Goal: Information Seeking & Learning: Compare options

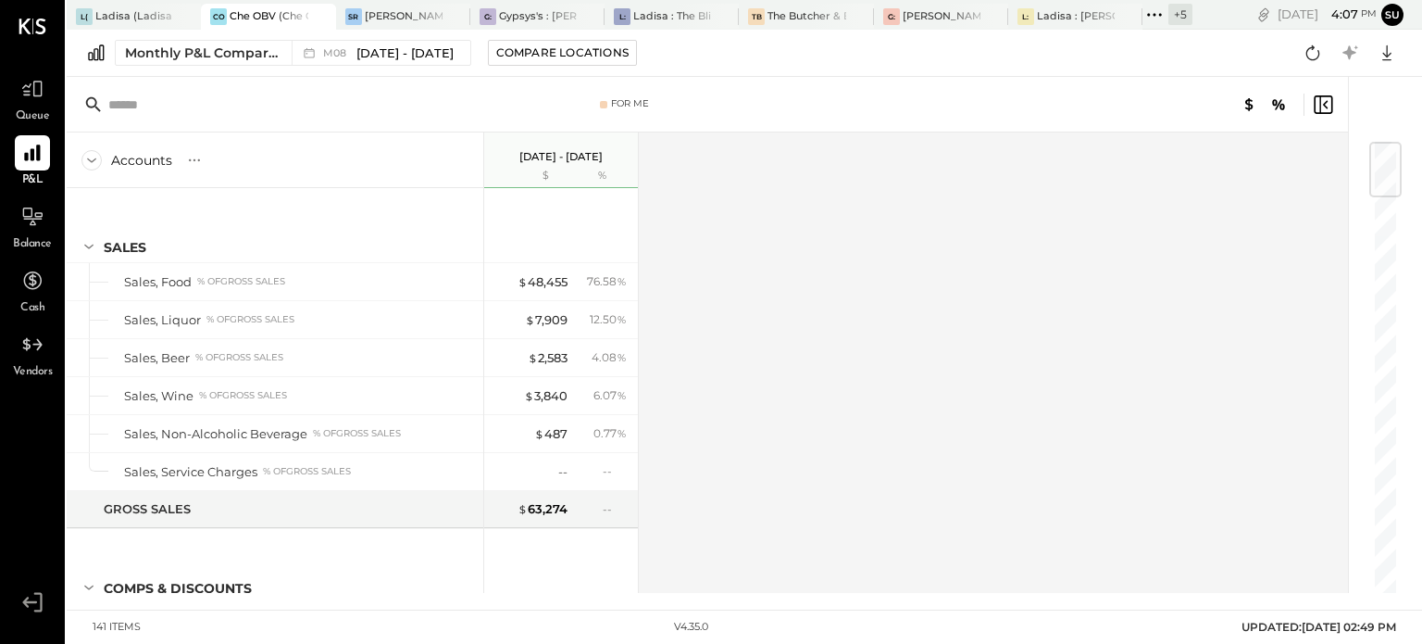
scroll to position [1778, 0]
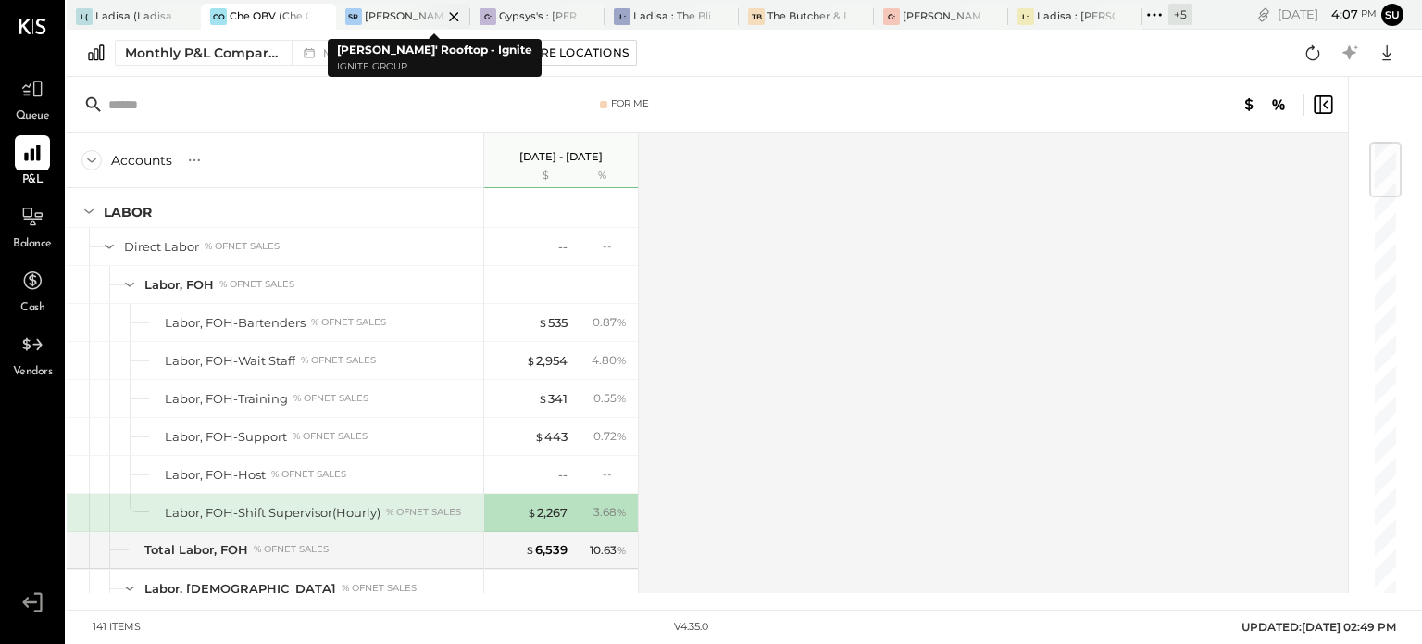
click at [395, 16] on div "[PERSON_NAME]' Rooftop - Ignite" at bounding box center [404, 16] width 78 height 15
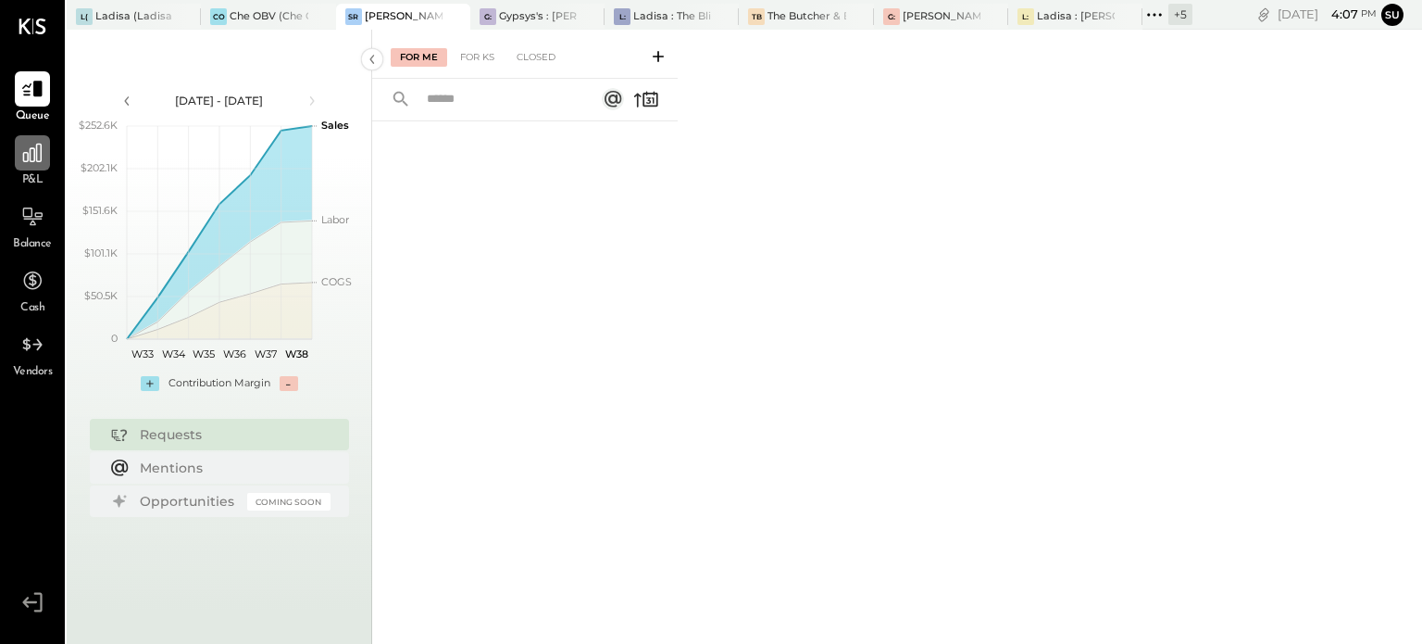
click at [36, 147] on icon at bounding box center [32, 153] width 19 height 19
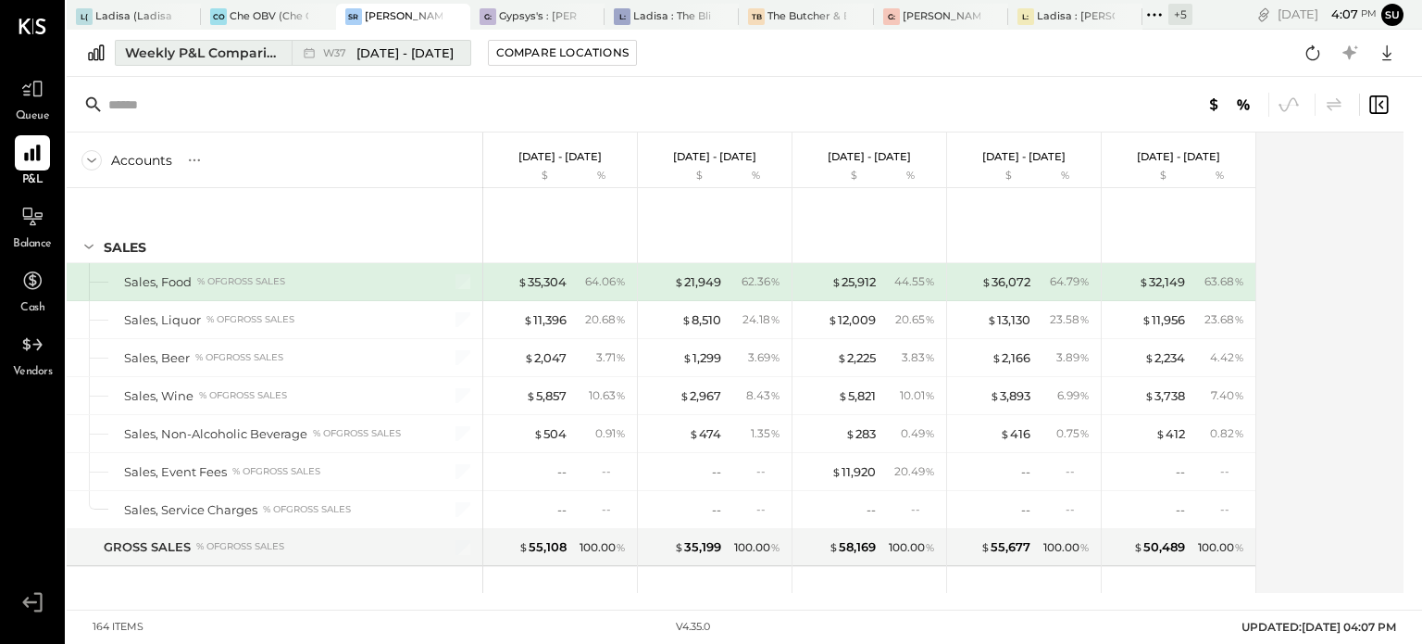
click at [279, 49] on div "Weekly P&L Comparison" at bounding box center [203, 53] width 156 height 19
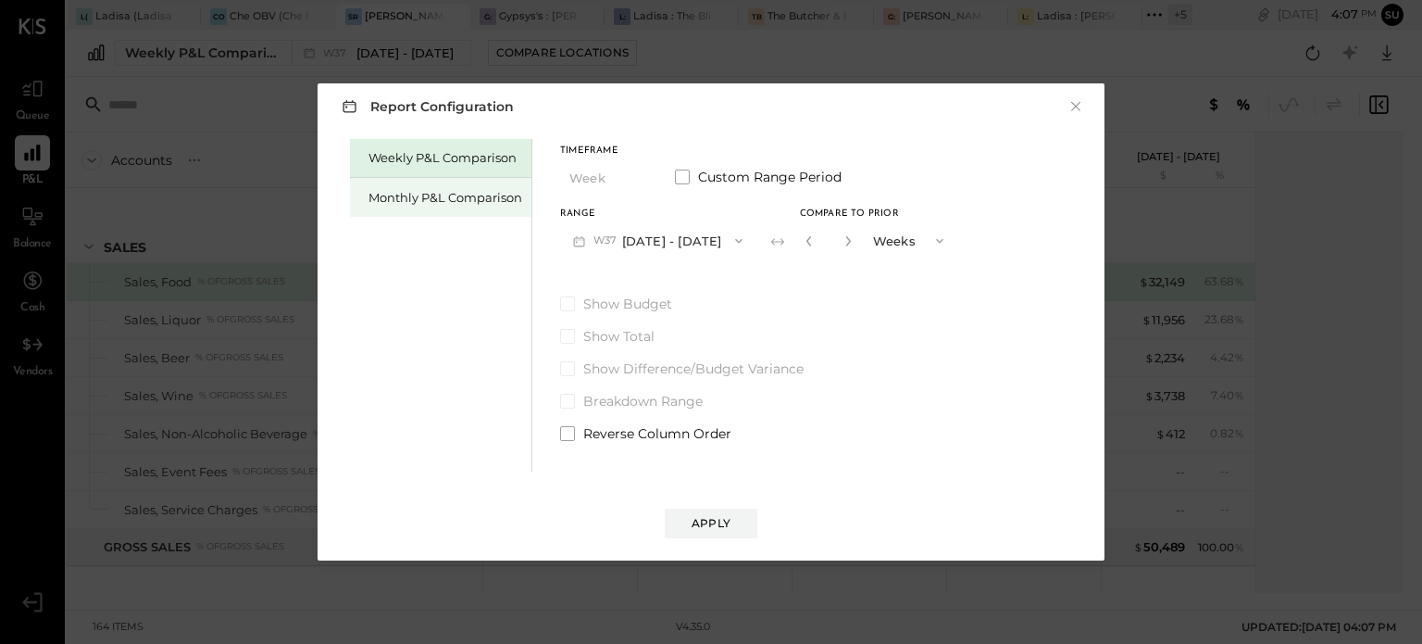
click at [433, 192] on div "Monthly P&L Comparison" at bounding box center [446, 198] width 154 height 18
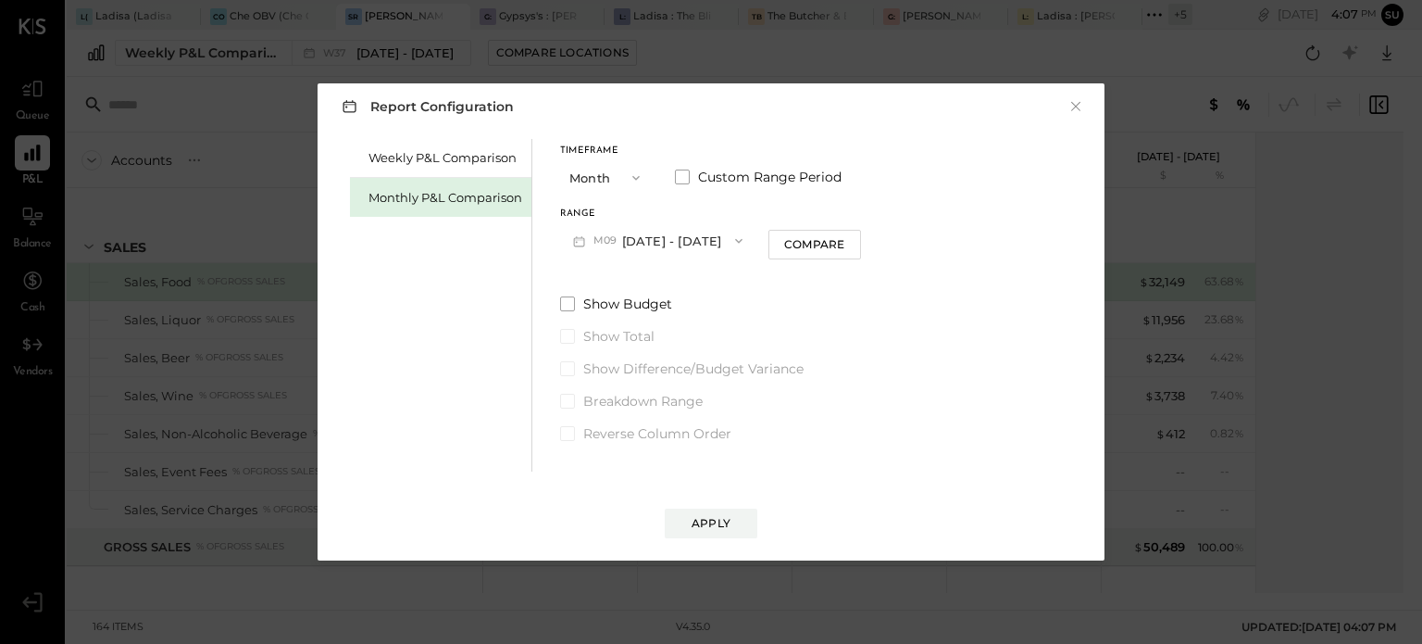
click at [633, 181] on icon "button" at bounding box center [636, 177] width 15 height 15
click at [599, 241] on div "YTD" at bounding box center [606, 243] width 91 height 33
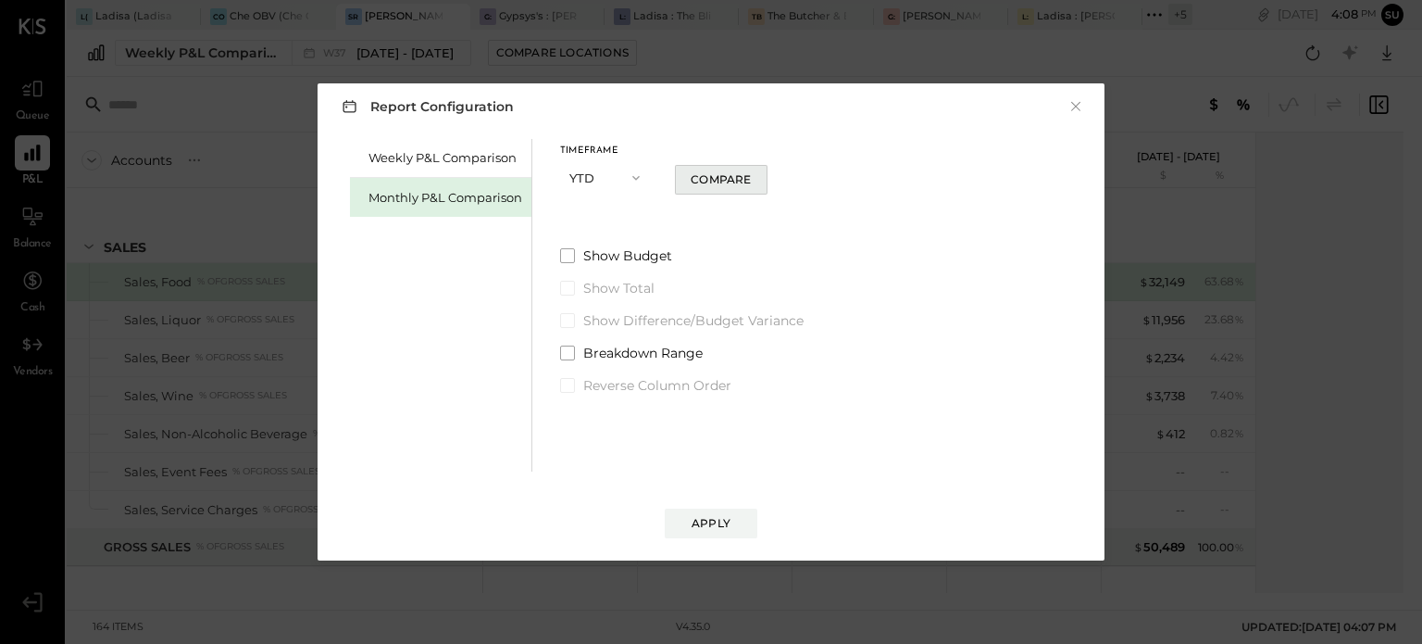
click at [726, 179] on div "Compare" at bounding box center [721, 179] width 60 height 16
click at [745, 174] on icon "button" at bounding box center [745, 177] width 11 height 11
type input "*"
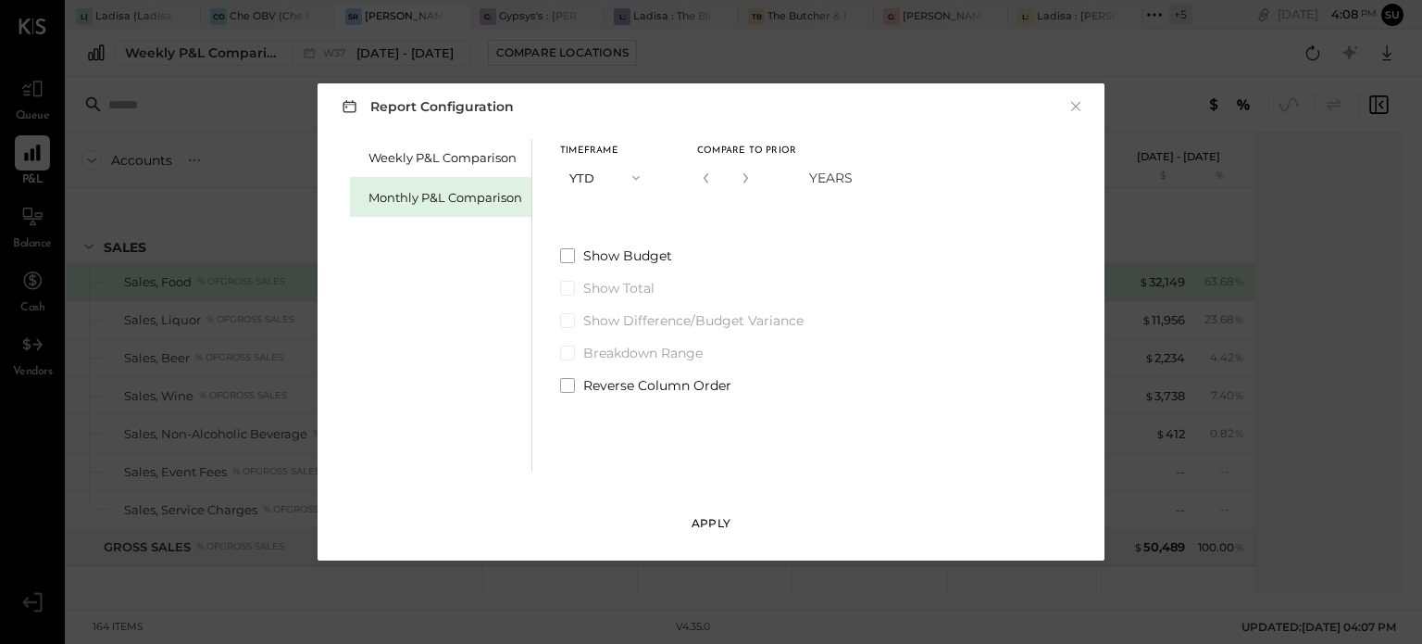
click at [700, 519] on div "Apply" at bounding box center [711, 523] width 39 height 16
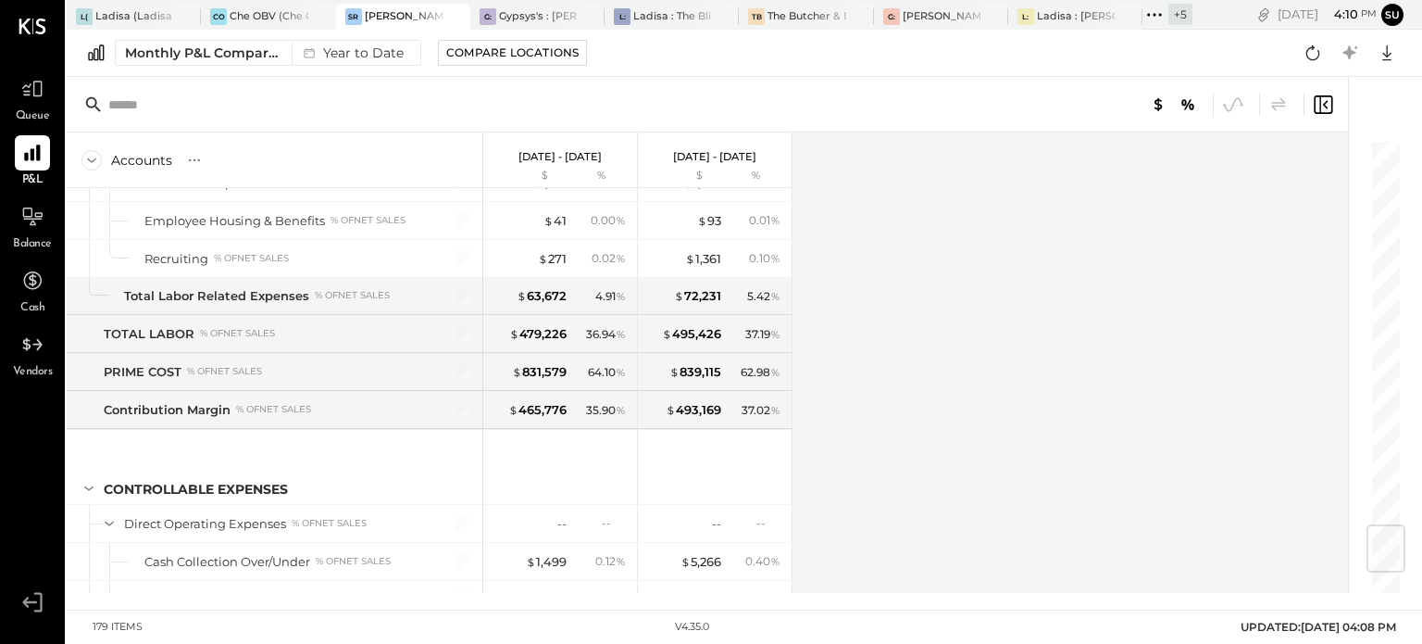
scroll to position [3251, 0]
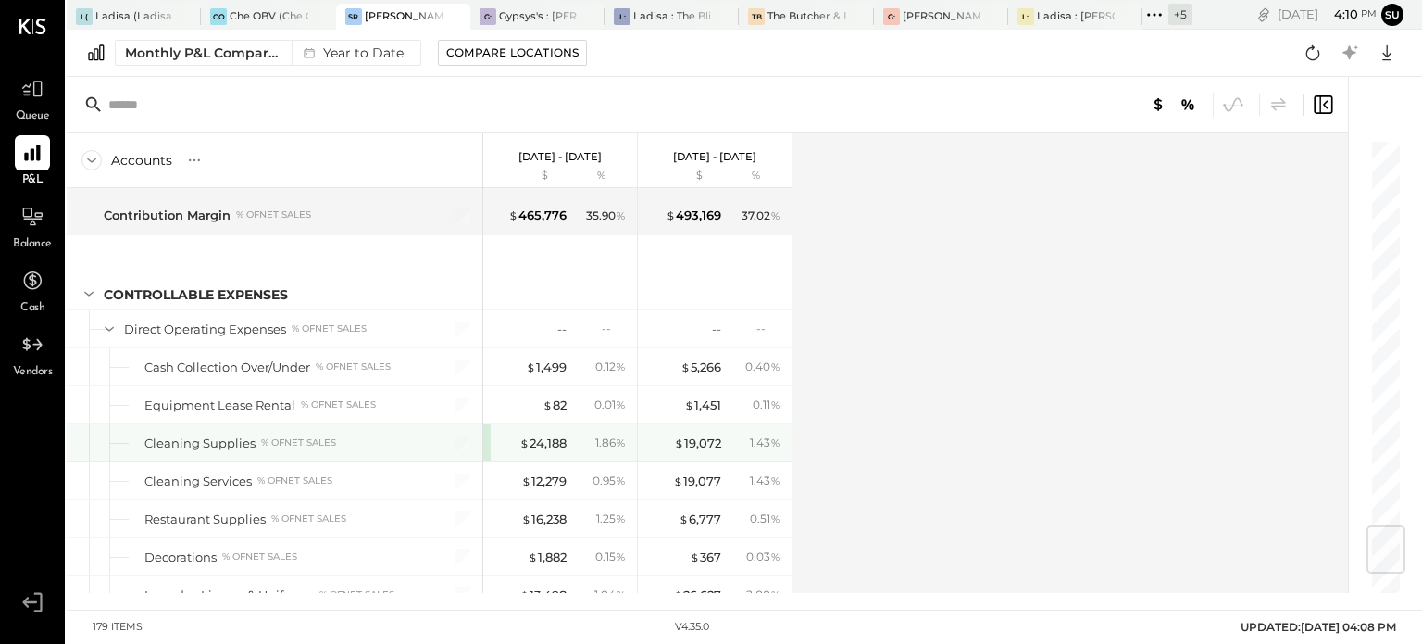
click at [778, 436] on div "$ 19,072 1.43 %" at bounding box center [716, 442] width 139 height 37
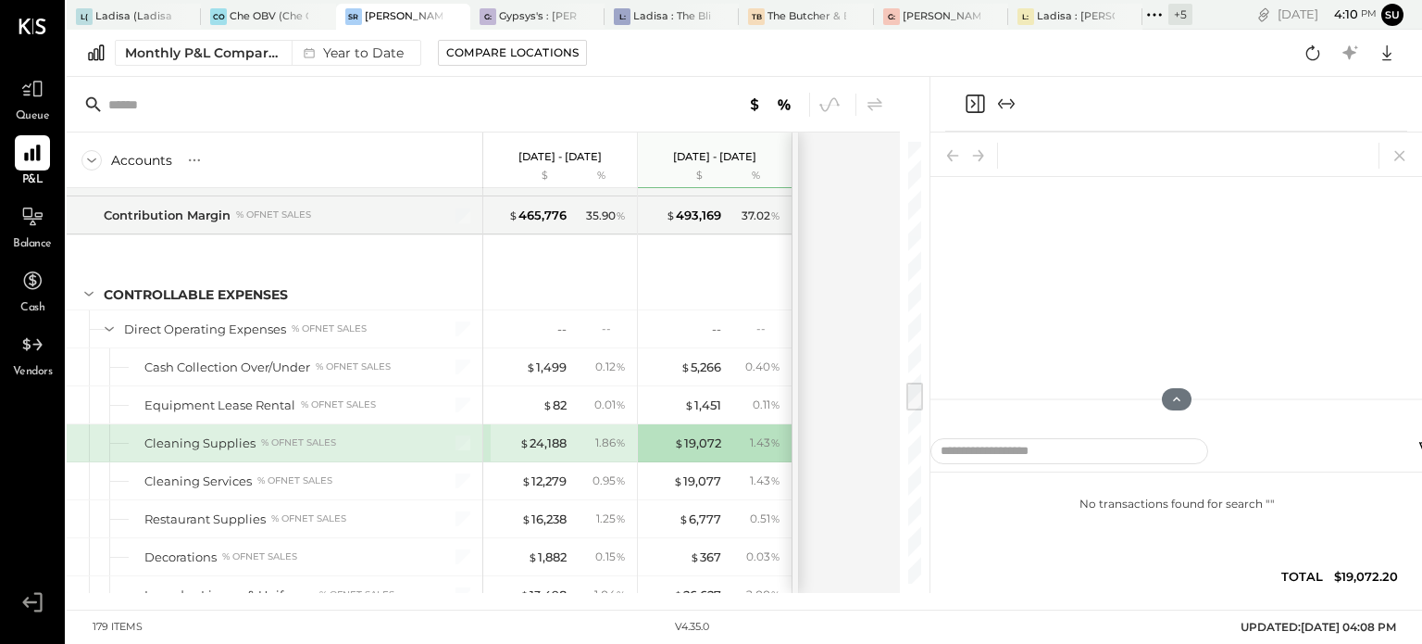
scroll to position [3415, 0]
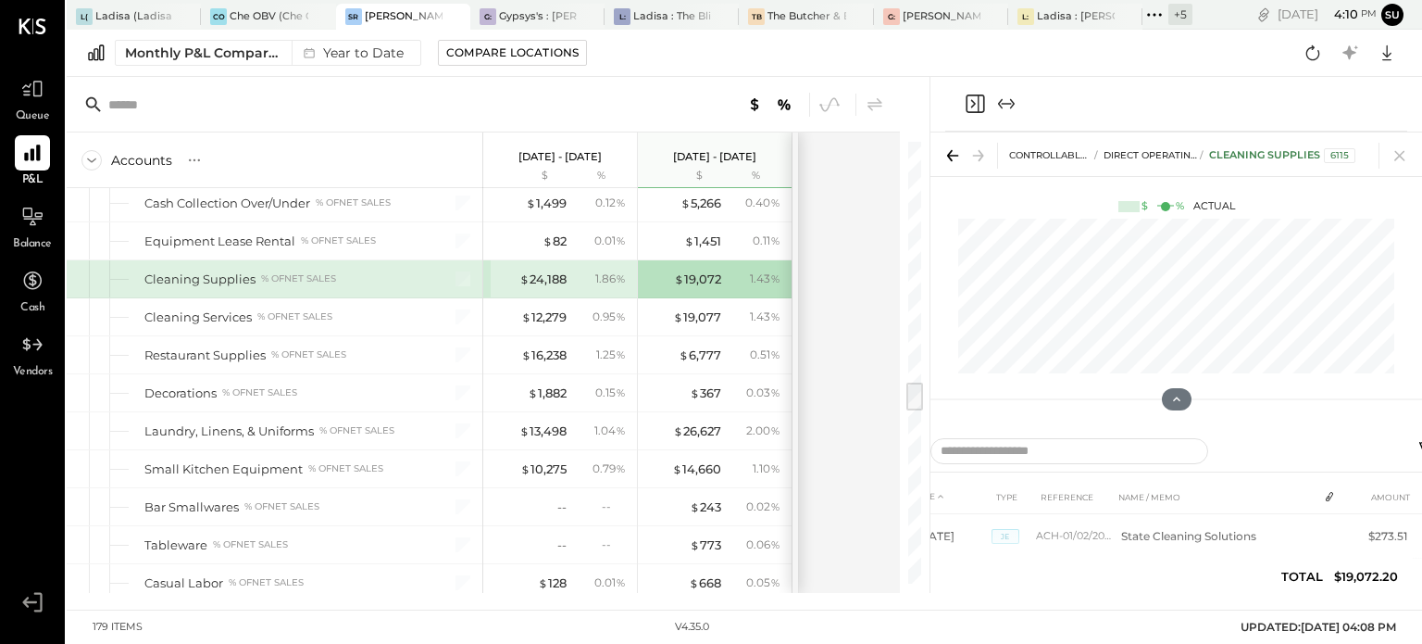
click at [848, 292] on div "Accounts S % GL Jan 1 - Aug 31, 2025 $ % Jan 1 - Aug 31, 2024 $ % SALES Sales, …" at bounding box center [485, 362] width 836 height 460
click at [1401, 147] on icon at bounding box center [1400, 156] width 26 height 26
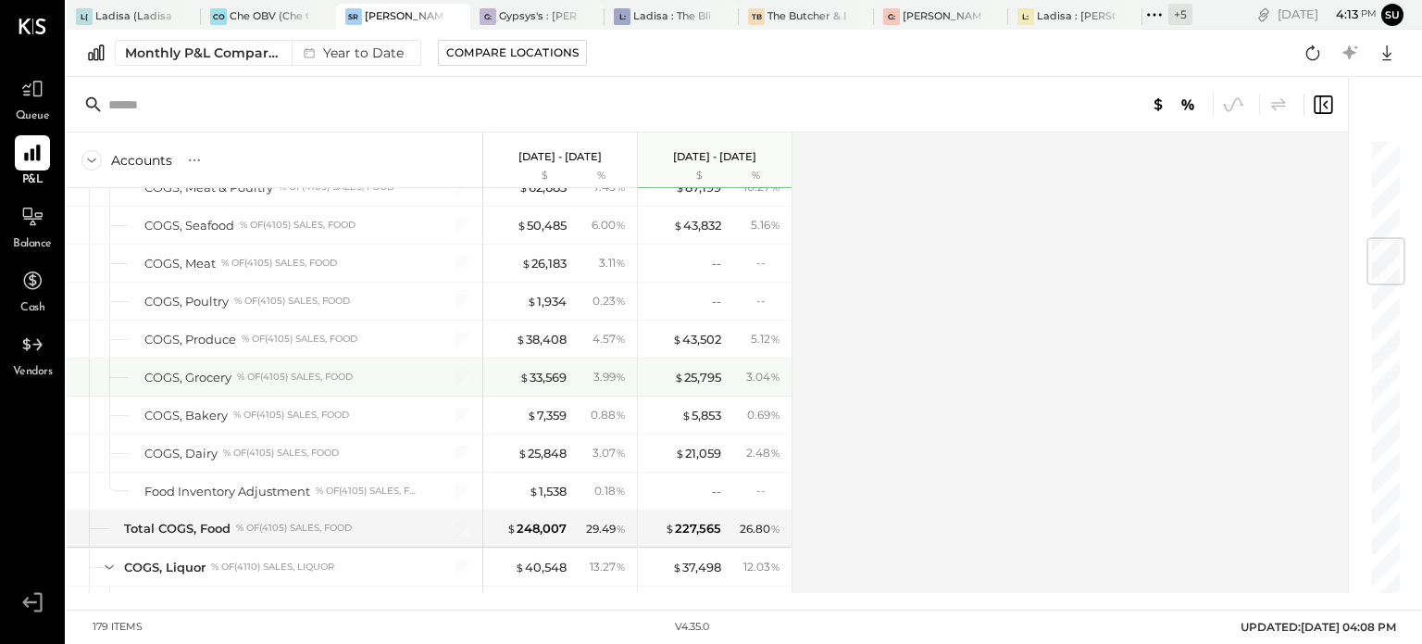
scroll to position [830, 0]
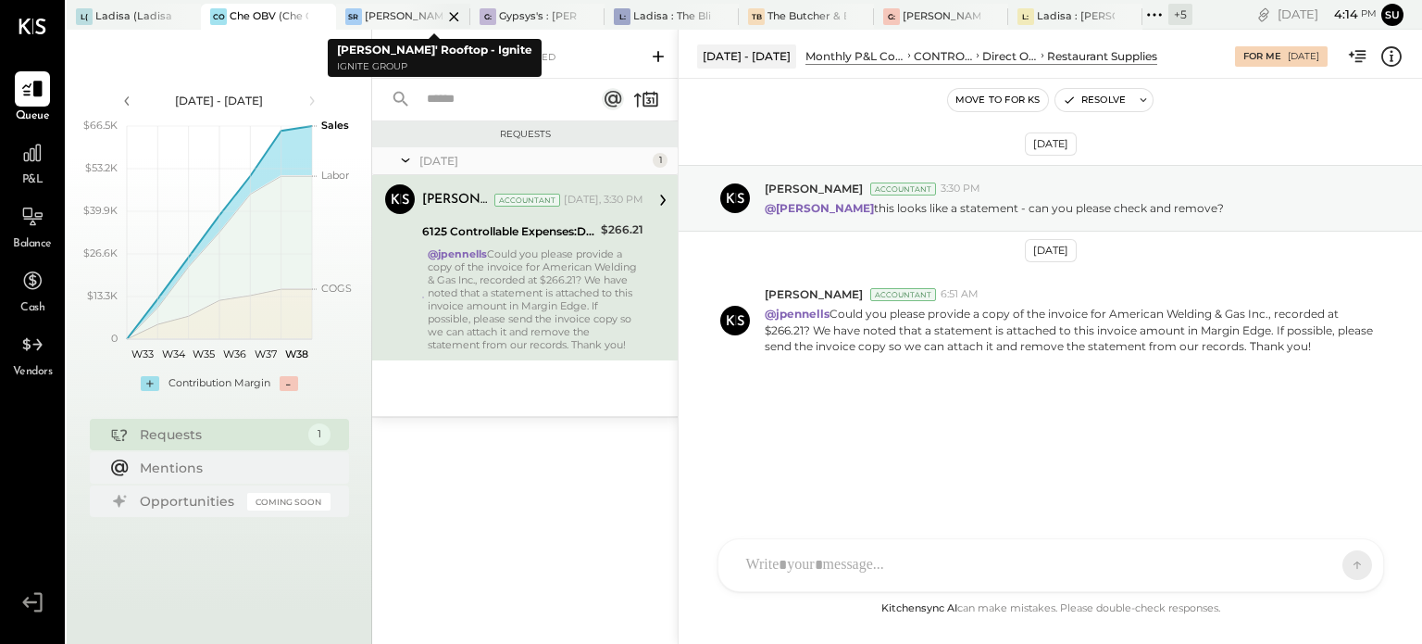
click at [402, 5] on div "SR [PERSON_NAME]' Rooftop - Ignite" at bounding box center [403, 17] width 134 height 26
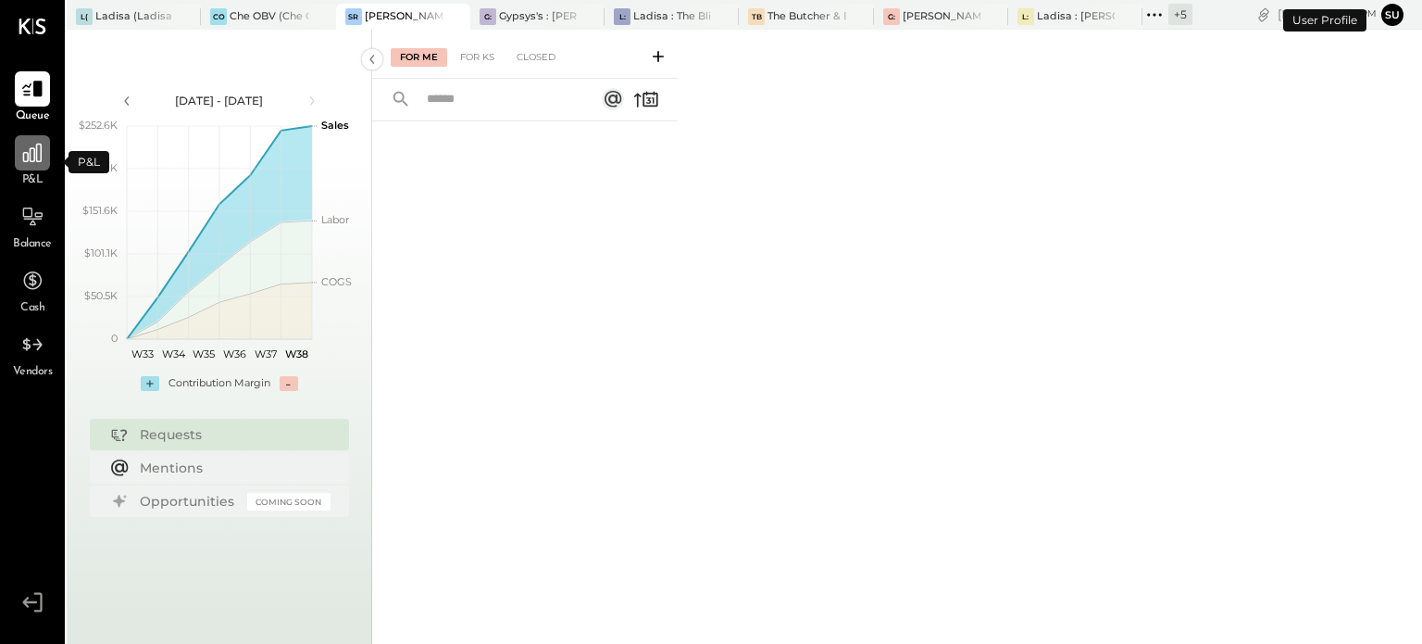
click at [25, 151] on icon at bounding box center [32, 153] width 24 height 24
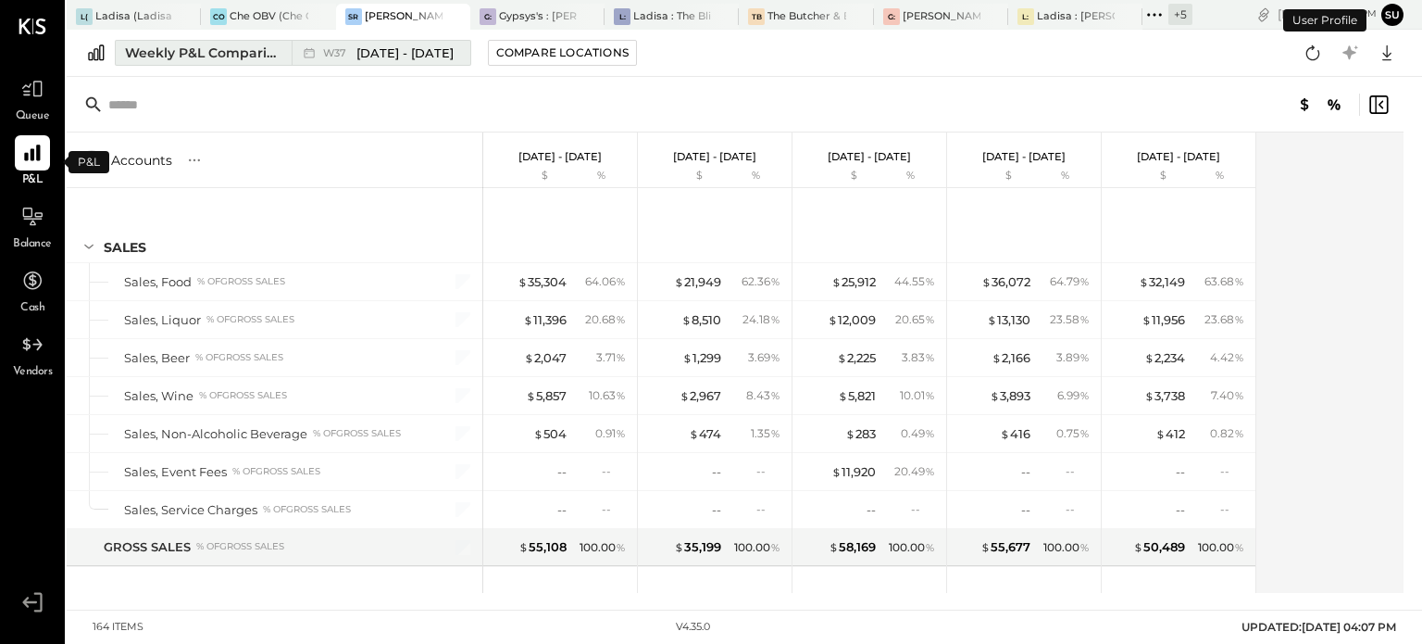
click at [203, 47] on div "Weekly P&L Comparison" at bounding box center [203, 53] width 156 height 19
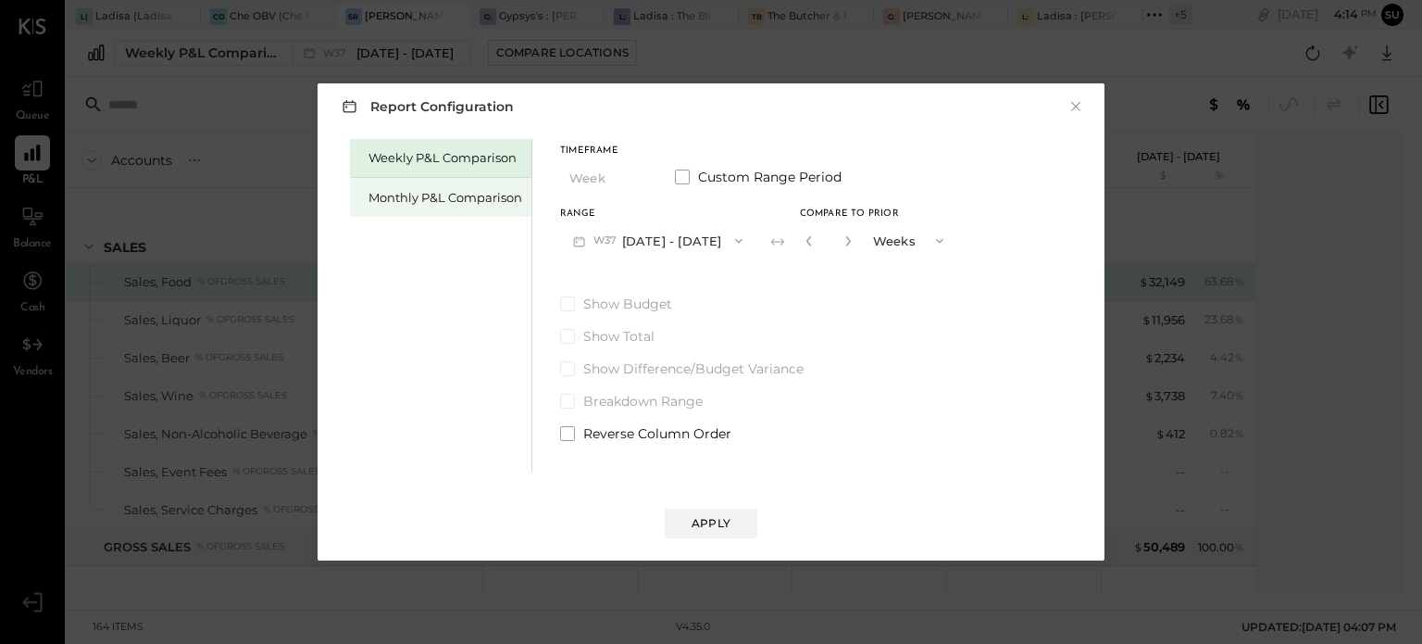
click at [445, 194] on div "Monthly P&L Comparison" at bounding box center [446, 198] width 154 height 18
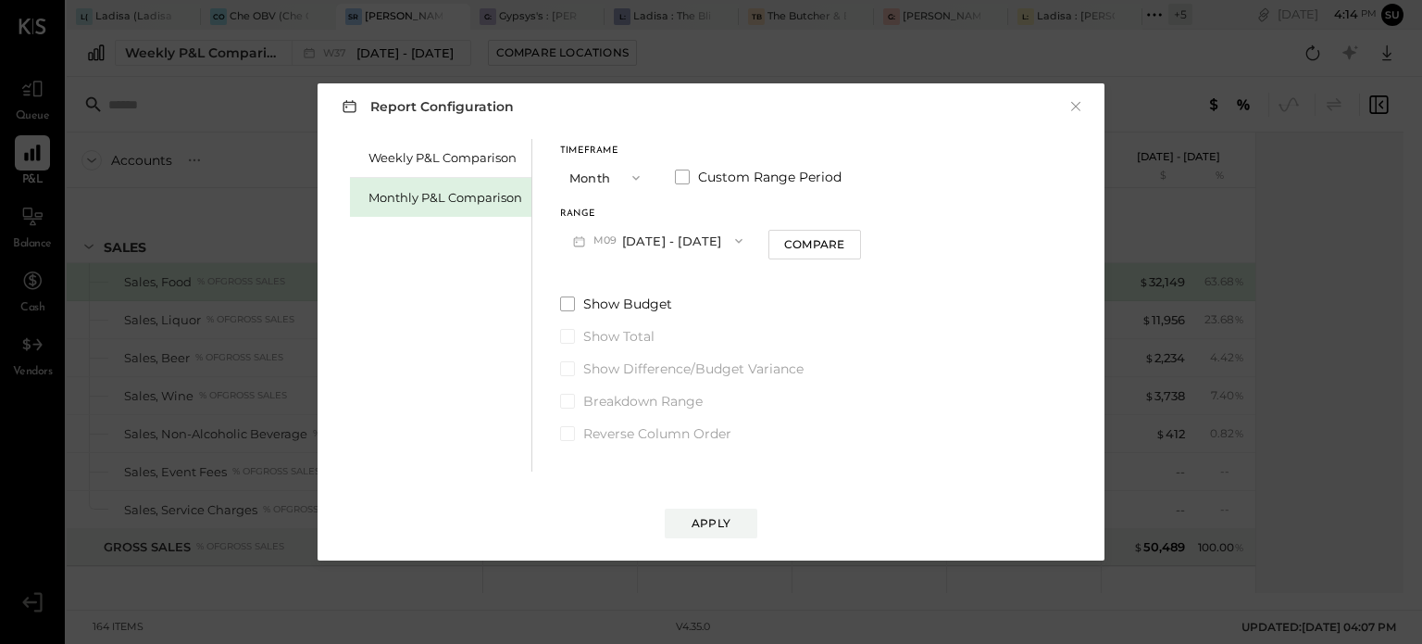
click at [722, 239] on span "button" at bounding box center [734, 240] width 24 height 15
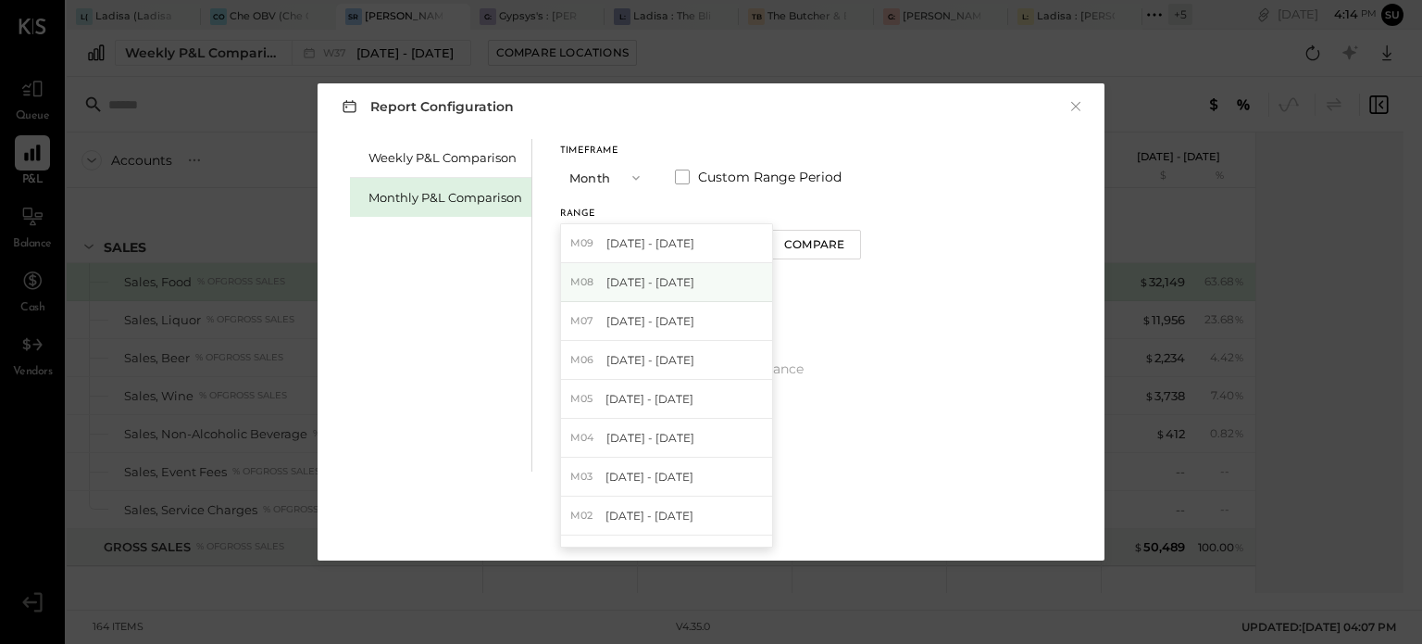
click at [674, 275] on span "[DATE] - [DATE]" at bounding box center [651, 282] width 88 height 16
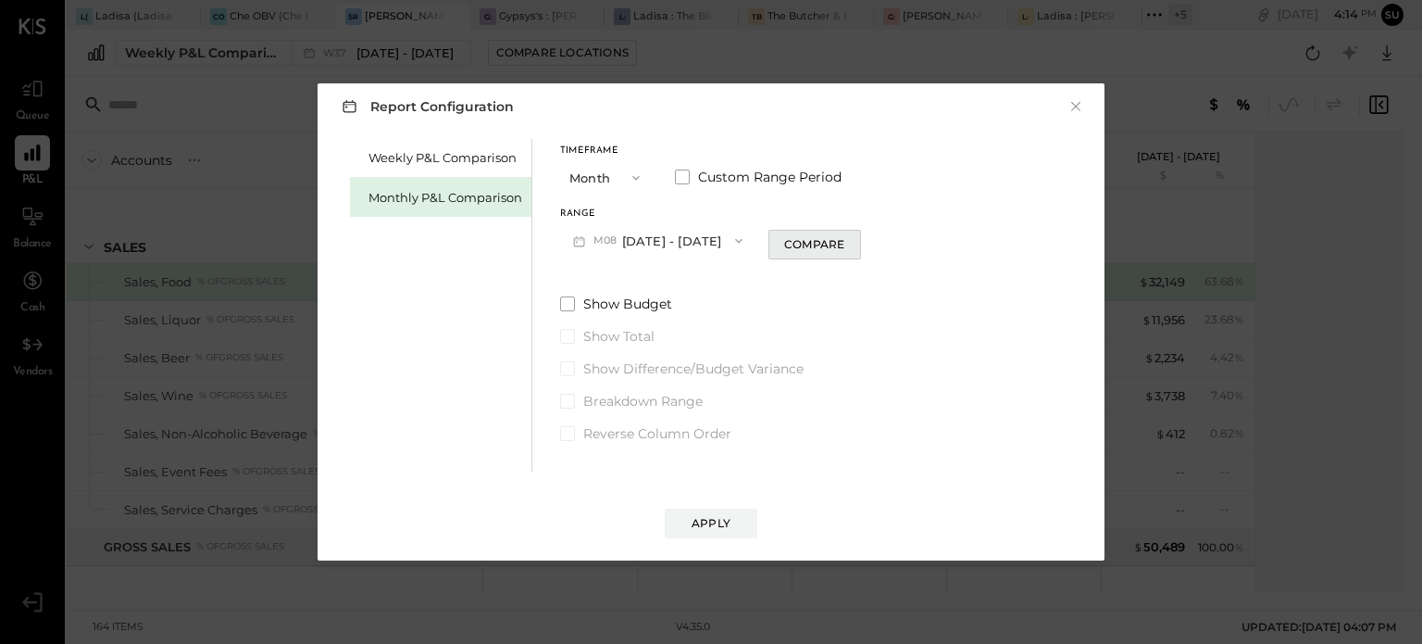
click at [802, 237] on div "Compare" at bounding box center [814, 244] width 60 height 16
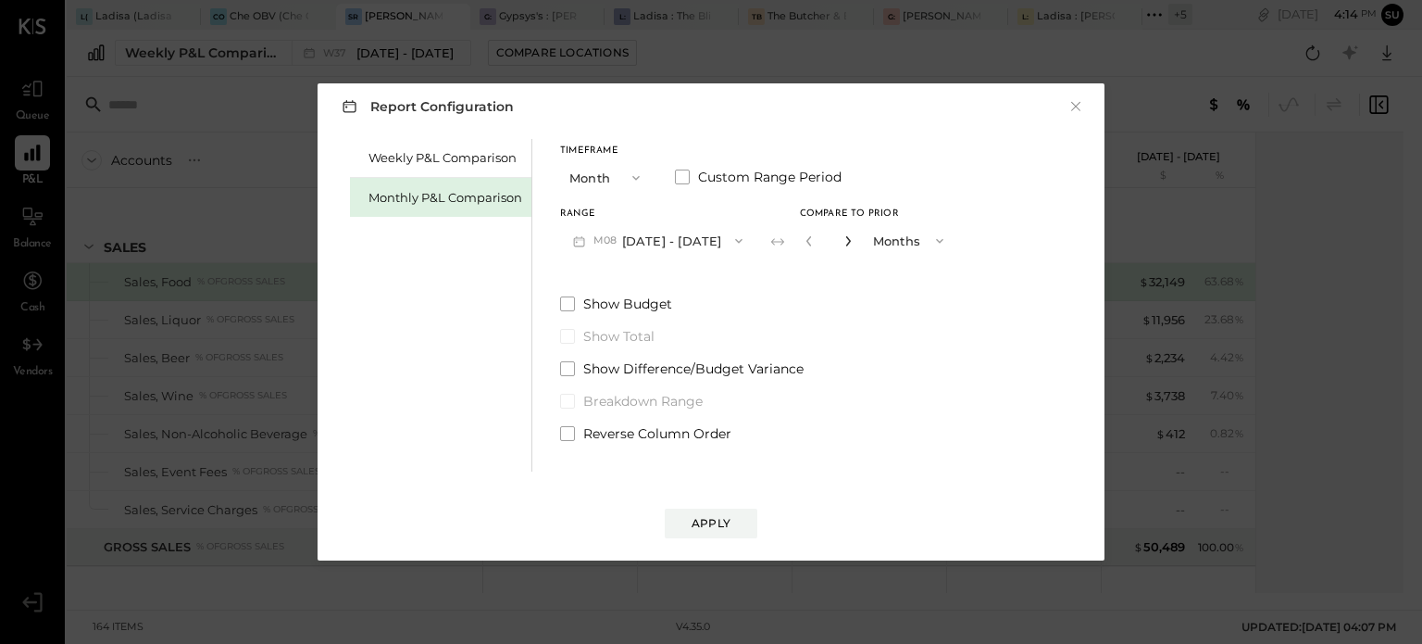
click at [843, 243] on icon "button" at bounding box center [848, 240] width 11 height 11
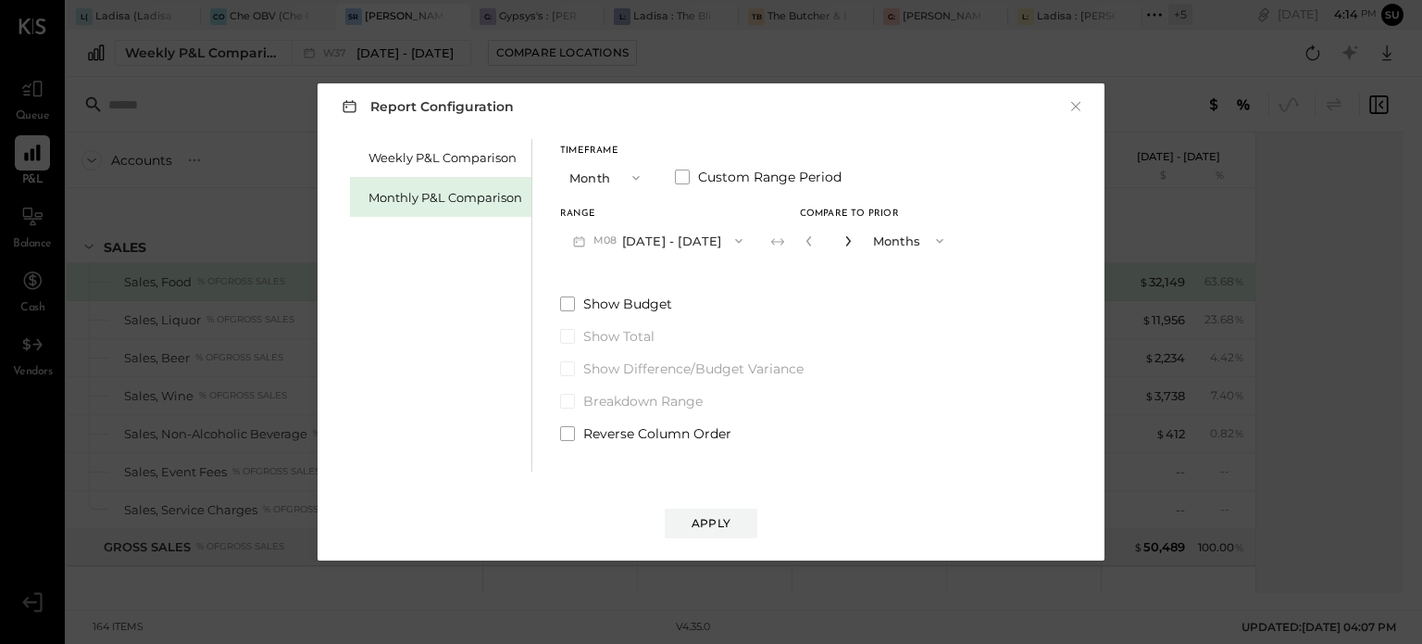
type input "*"
click at [700, 525] on div "Apply" at bounding box center [711, 523] width 39 height 16
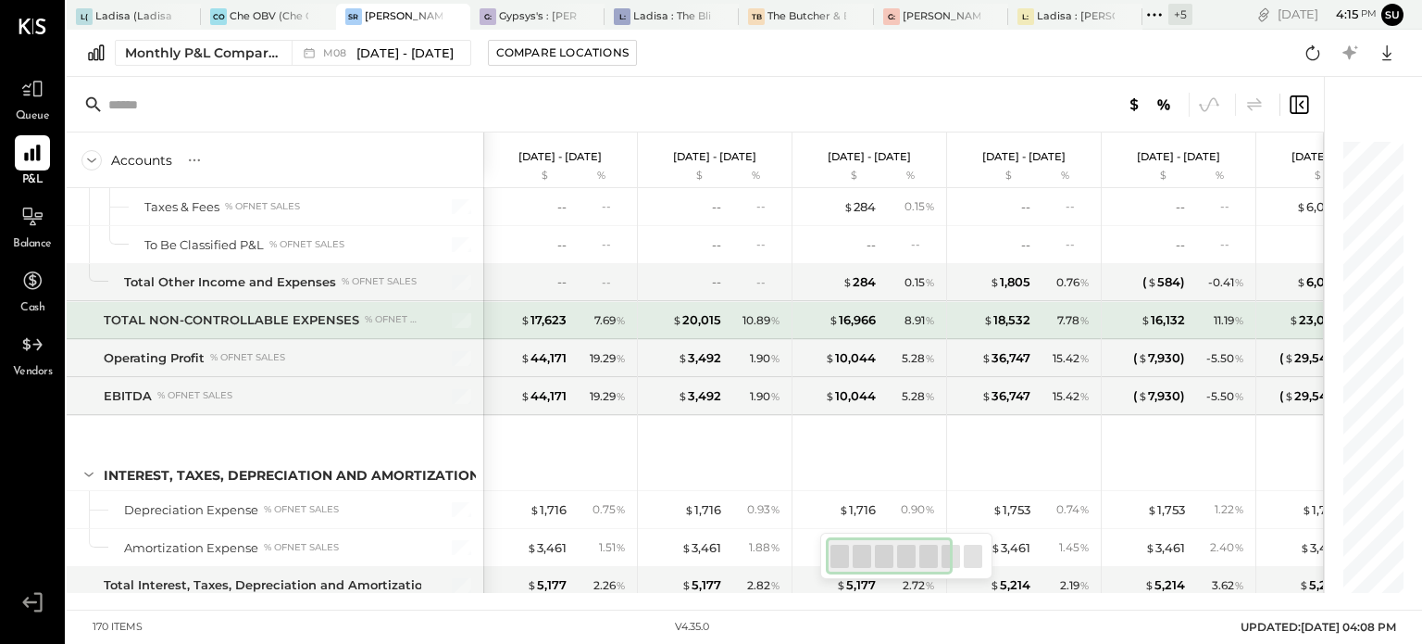
scroll to position [5377, 0]
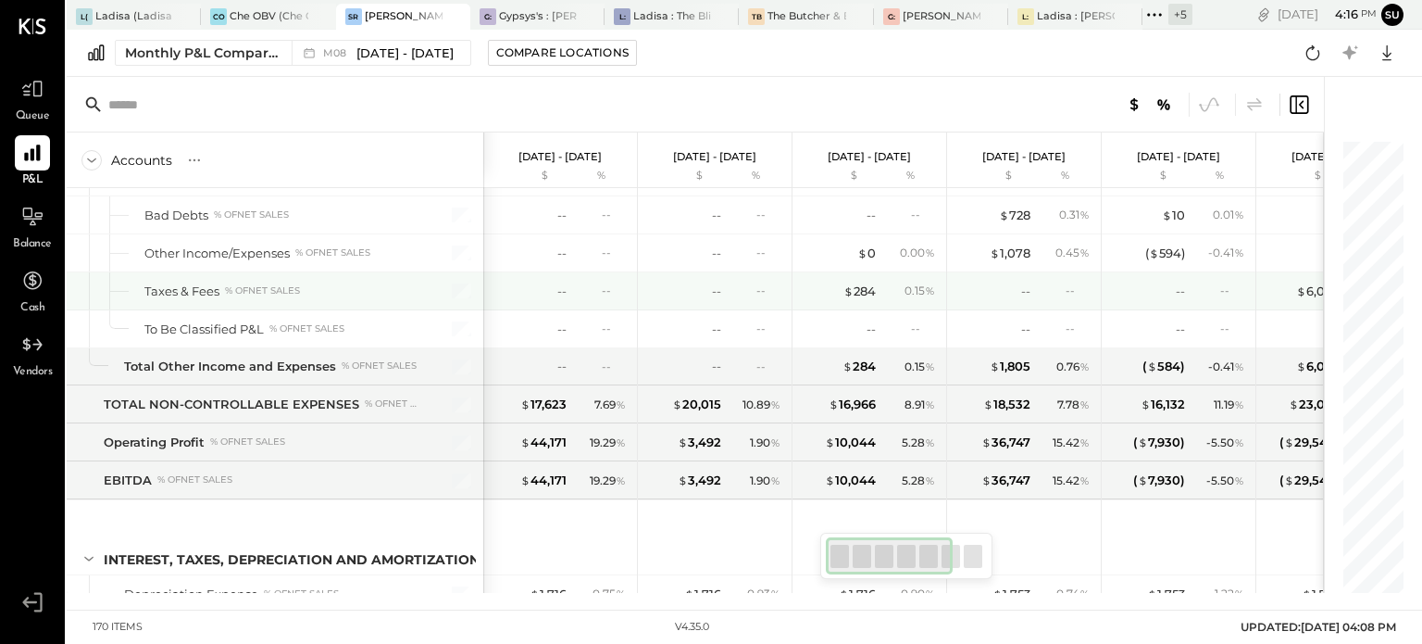
click at [723, 272] on div "-- --" at bounding box center [716, 290] width 139 height 37
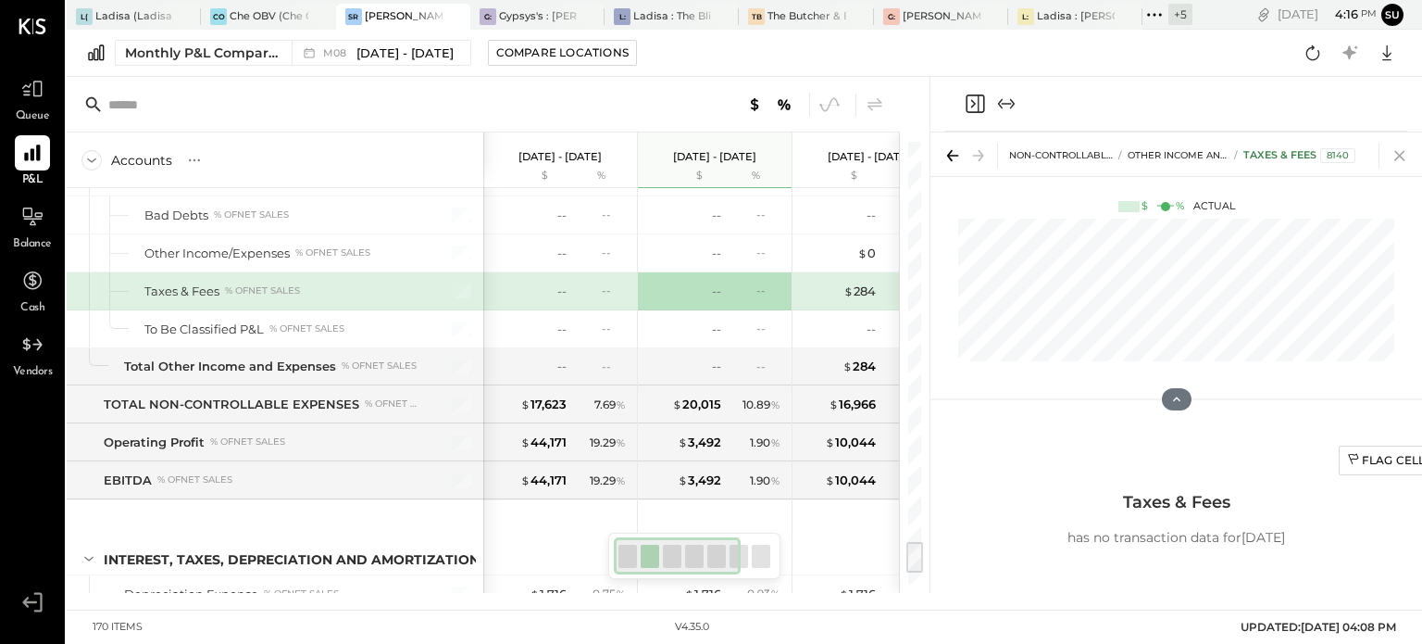
click at [1404, 149] on icon at bounding box center [1400, 156] width 26 height 26
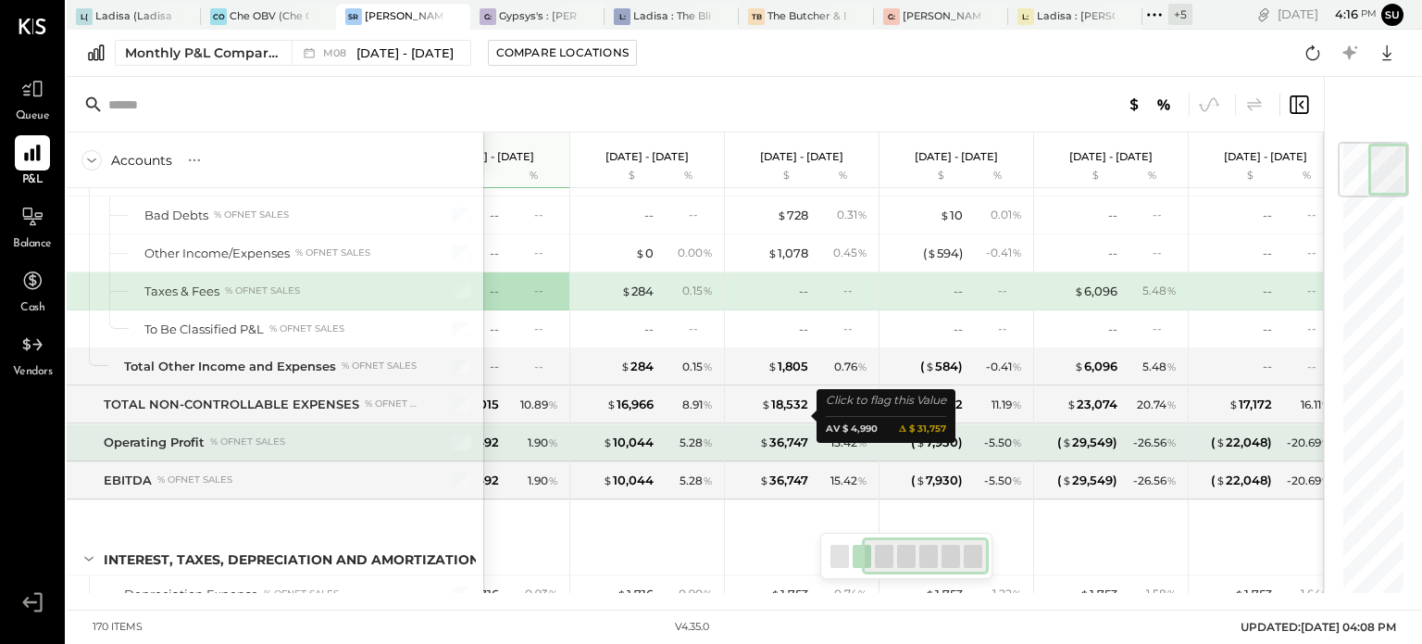
scroll to position [0, 240]
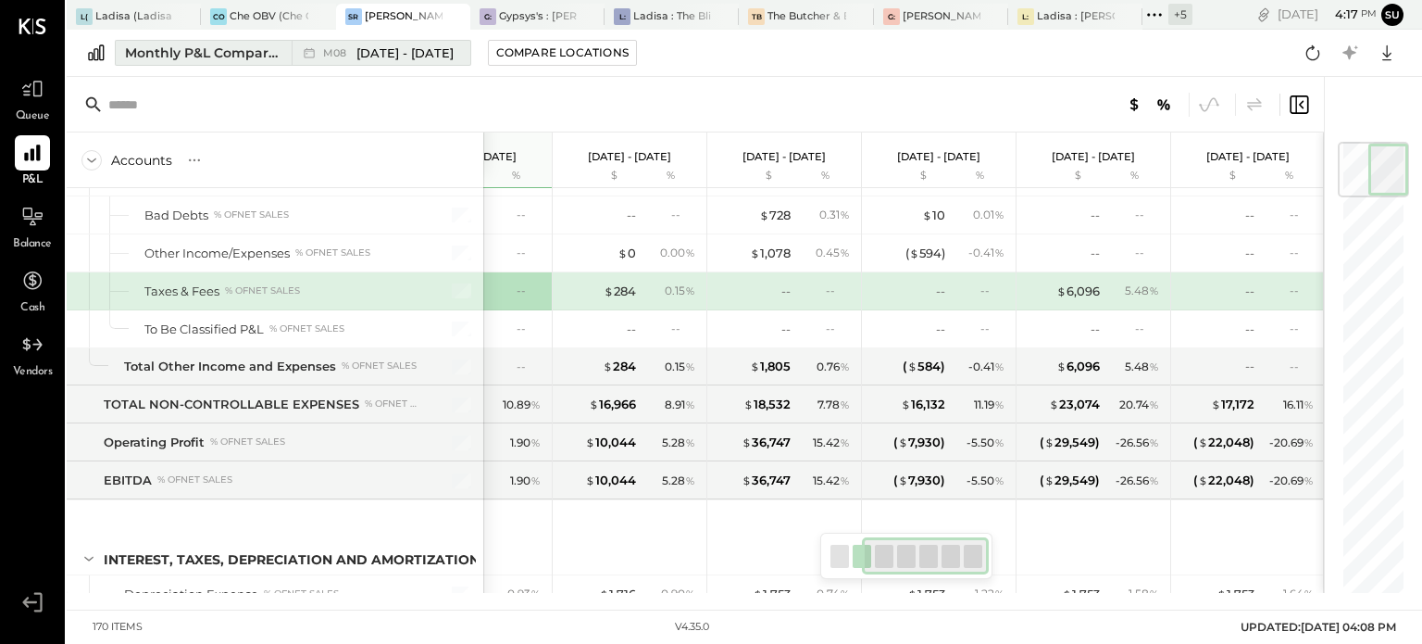
click at [407, 44] on span "[DATE] - [DATE]" at bounding box center [405, 53] width 97 height 18
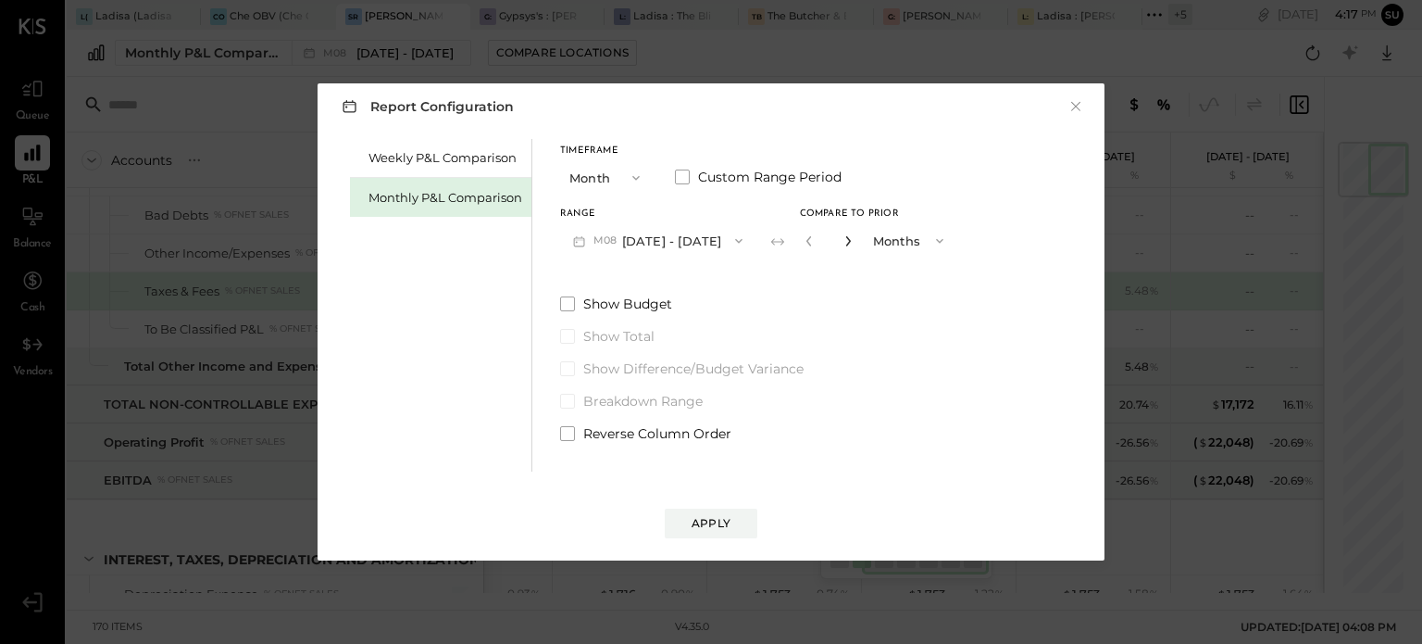
click at [843, 240] on icon "button" at bounding box center [848, 240] width 11 height 11
type input "*"
click at [690, 518] on button "Apply" at bounding box center [711, 523] width 93 height 30
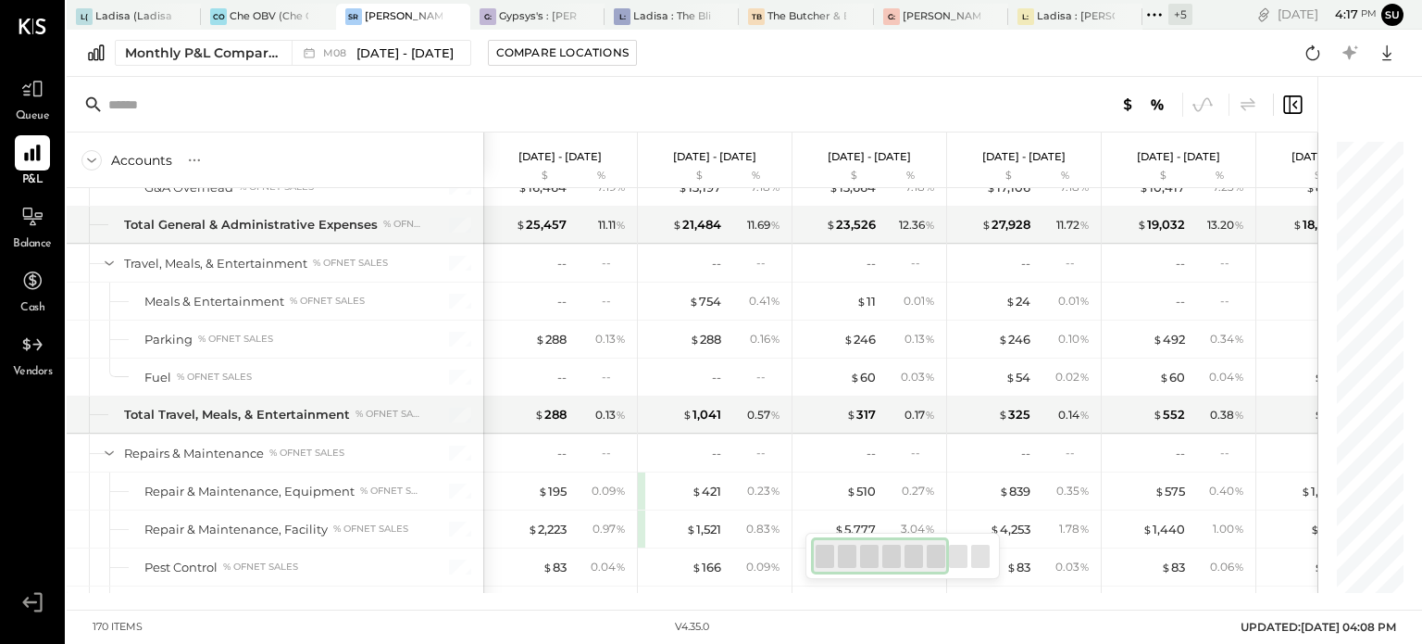
scroll to position [4709, 0]
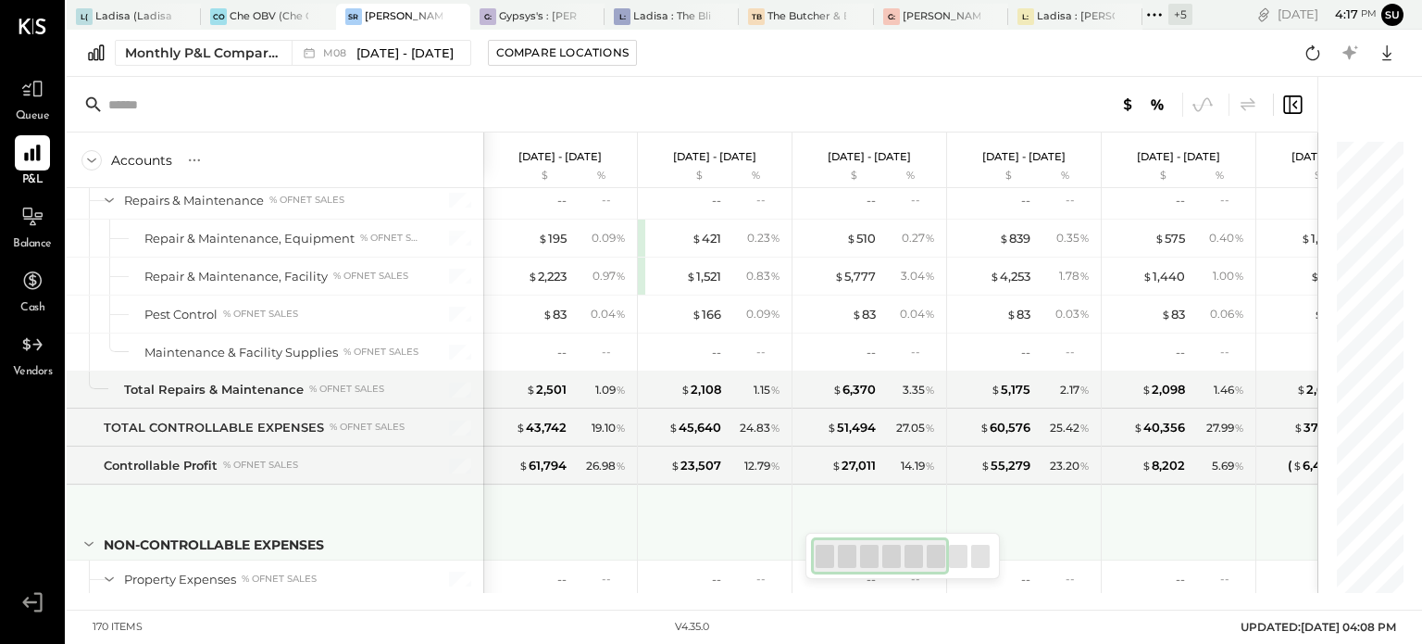
click at [705, 532] on div at bounding box center [715, 522] width 154 height 74
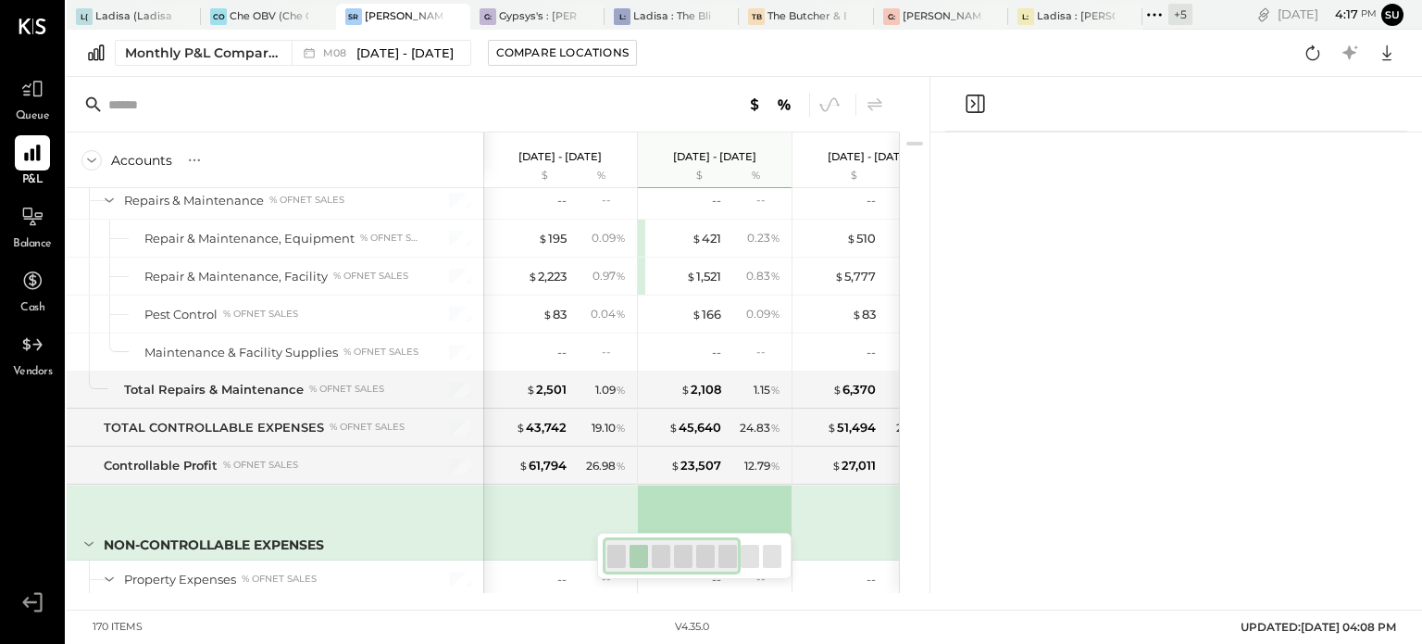
scroll to position [5059, 0]
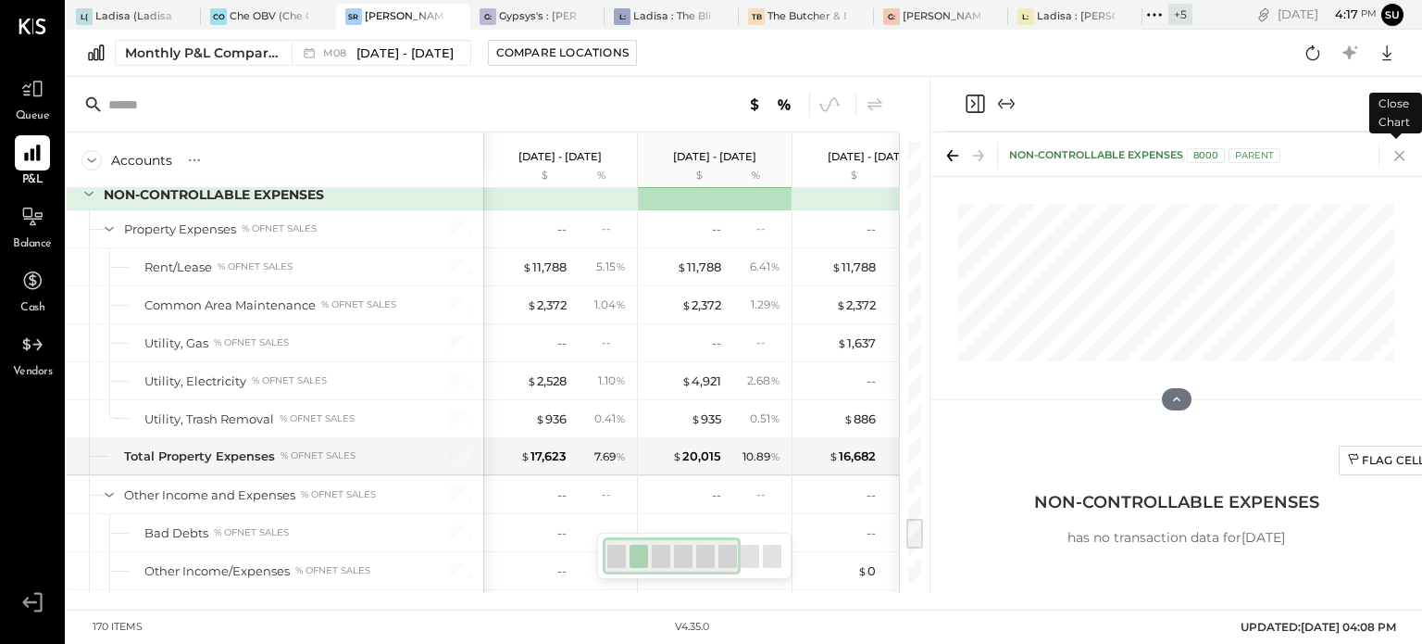
click at [1400, 157] on icon at bounding box center [1400, 156] width 10 height 10
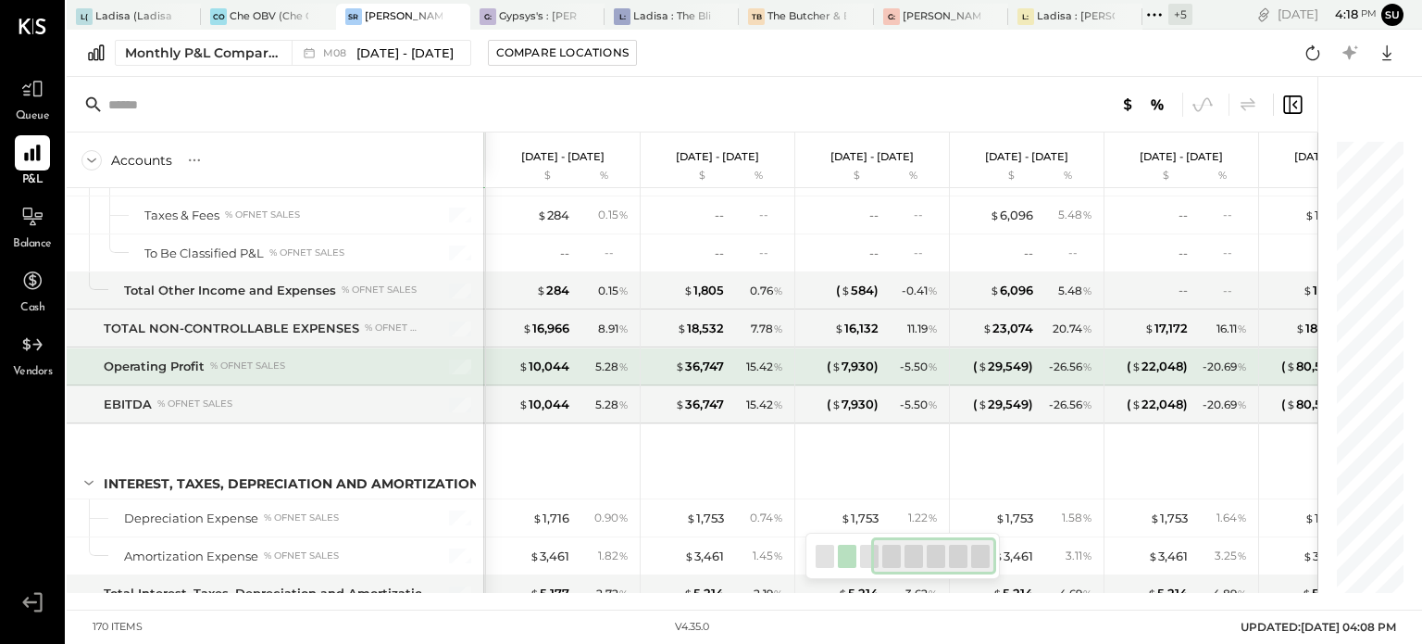
scroll to position [0, 400]
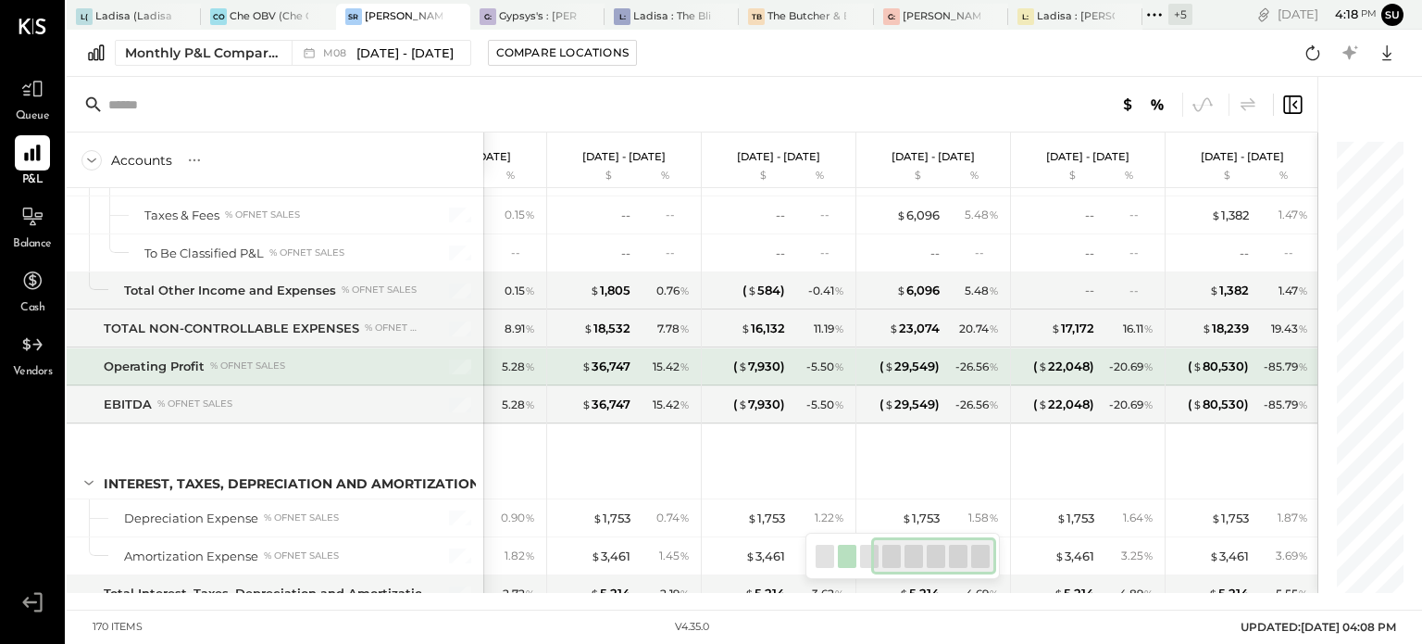
click at [393, 348] on div "Operating Profit % of NET SALES" at bounding box center [275, 366] width 417 height 37
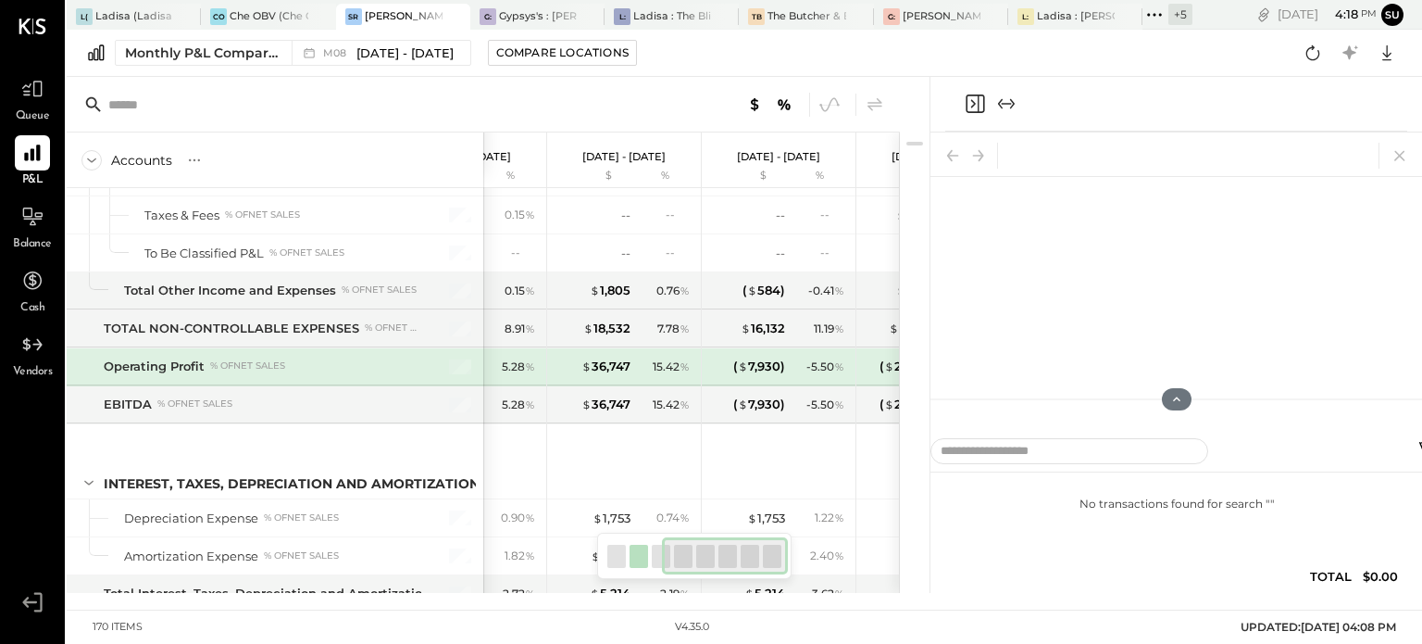
scroll to position [0, 383]
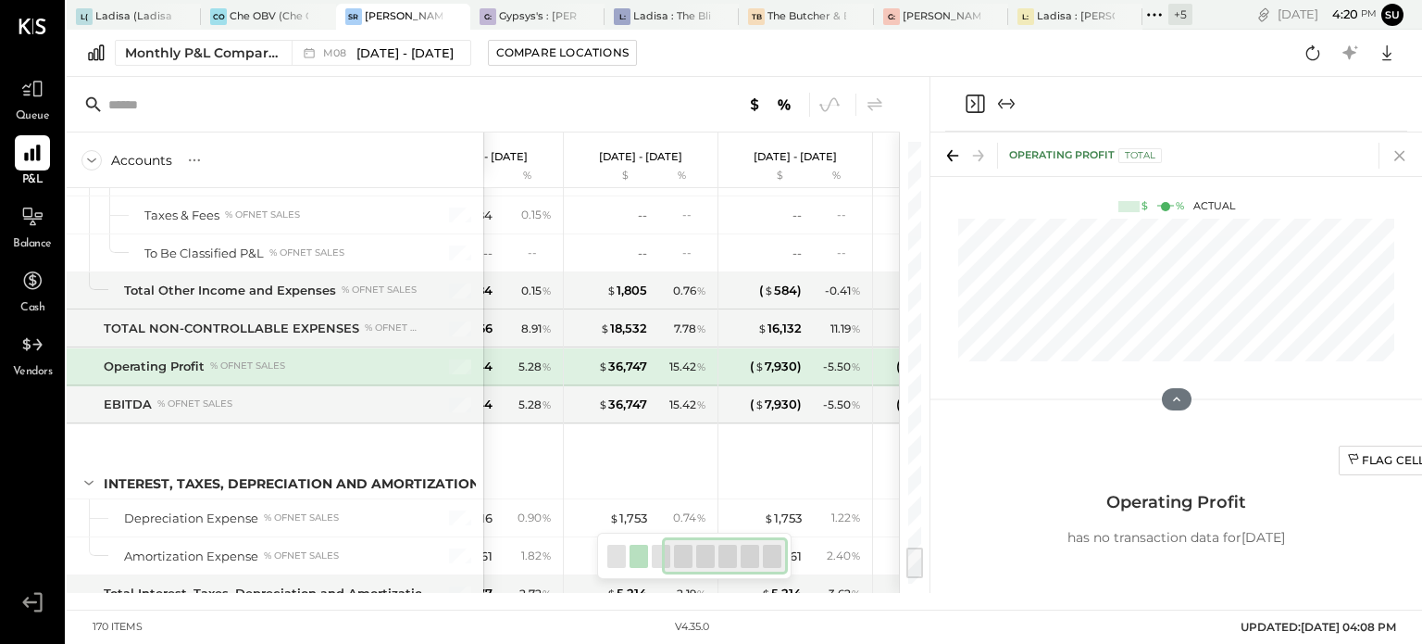
click at [1395, 152] on icon at bounding box center [1400, 156] width 26 height 26
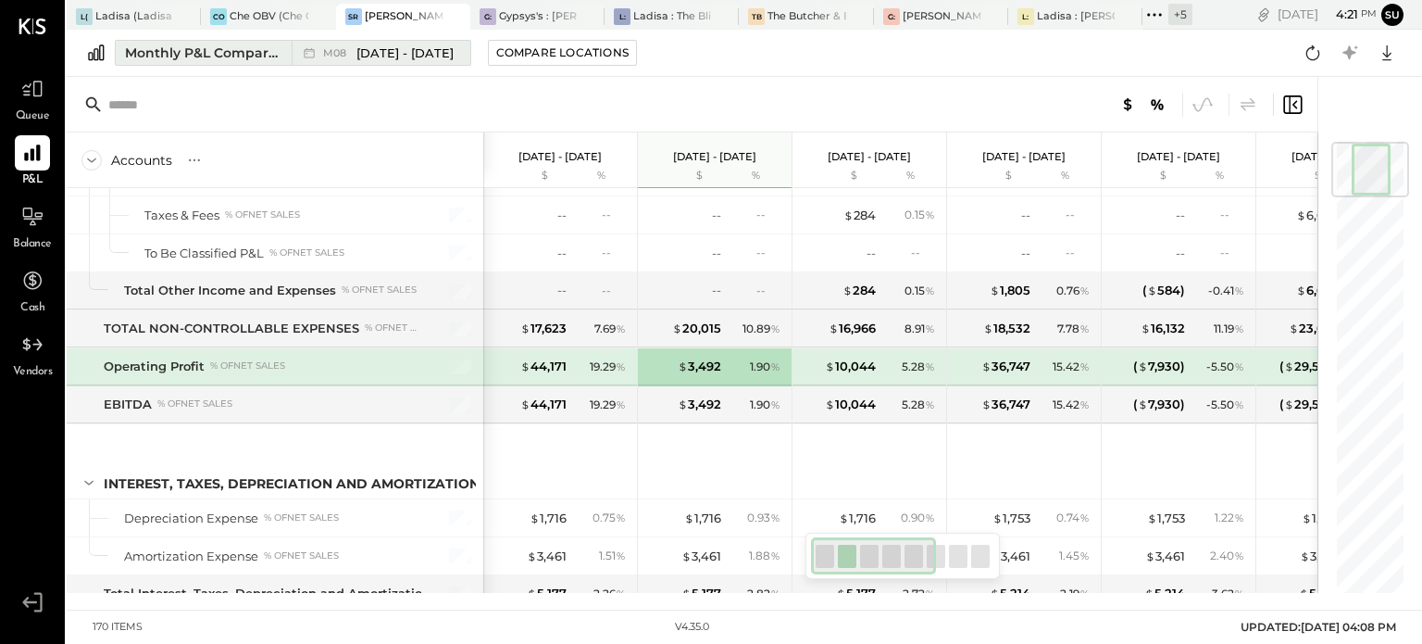
click at [250, 59] on div "Monthly P&L Comparison" at bounding box center [203, 53] width 156 height 19
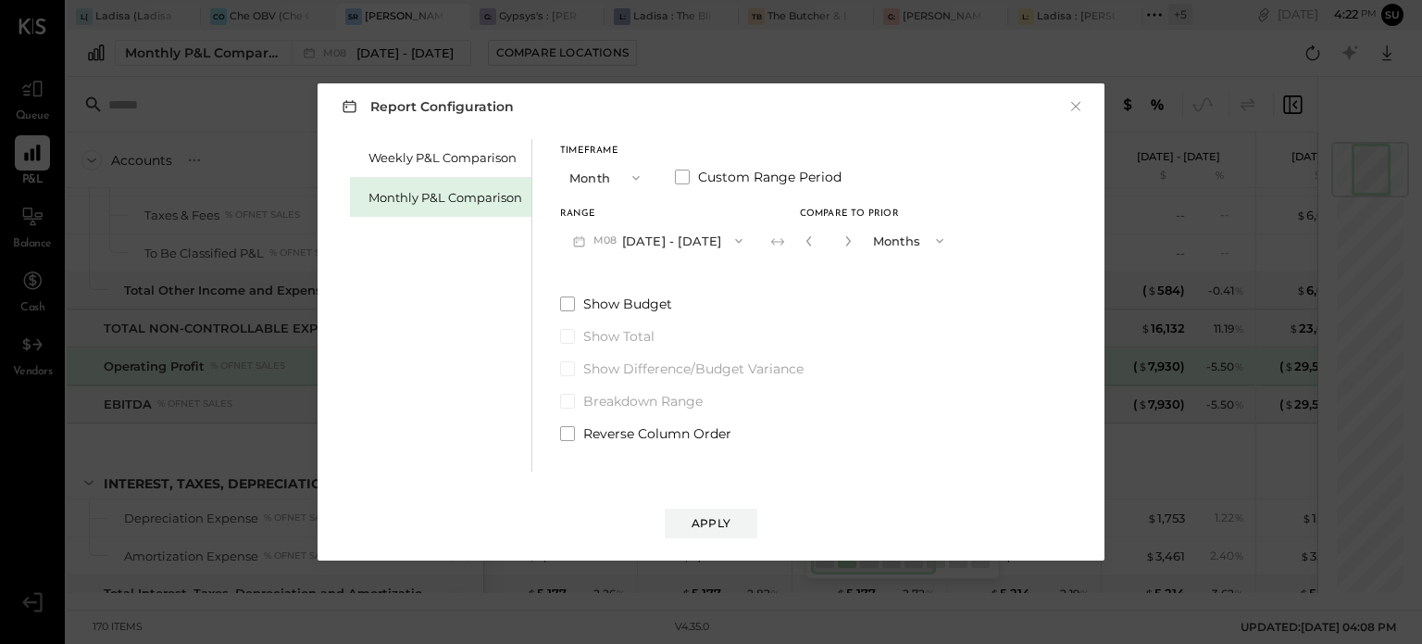
click at [626, 172] on span "button" at bounding box center [632, 177] width 24 height 15
click at [601, 236] on div "YTD" at bounding box center [606, 243] width 91 height 33
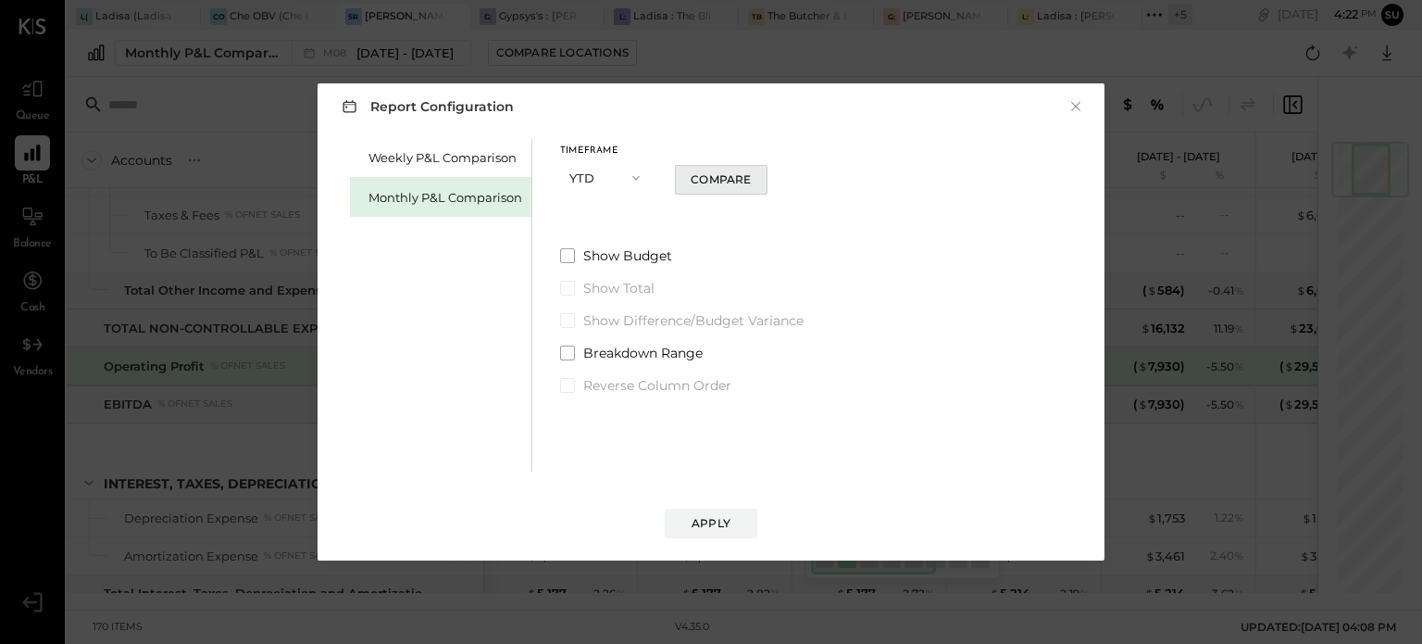
click at [706, 181] on div "Compare" at bounding box center [721, 179] width 60 height 16
click at [744, 181] on icon "button" at bounding box center [745, 177] width 11 height 11
type input "*"
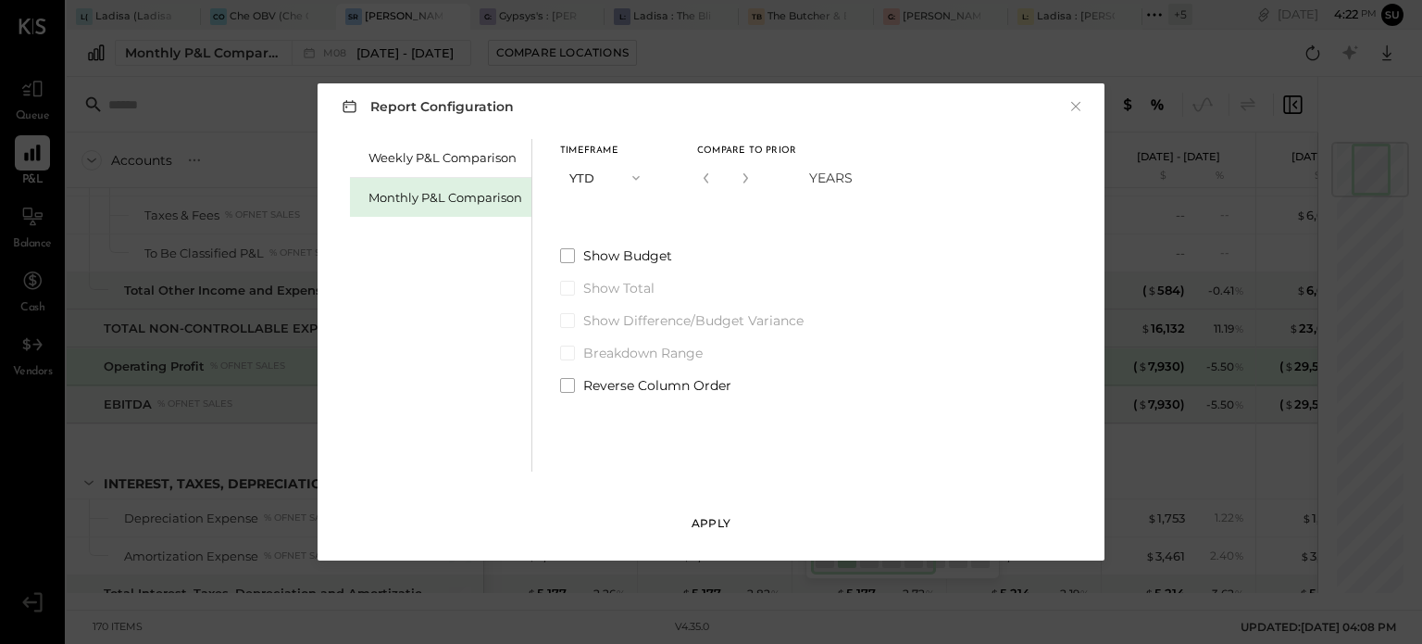
click at [693, 524] on div "Apply" at bounding box center [711, 523] width 39 height 16
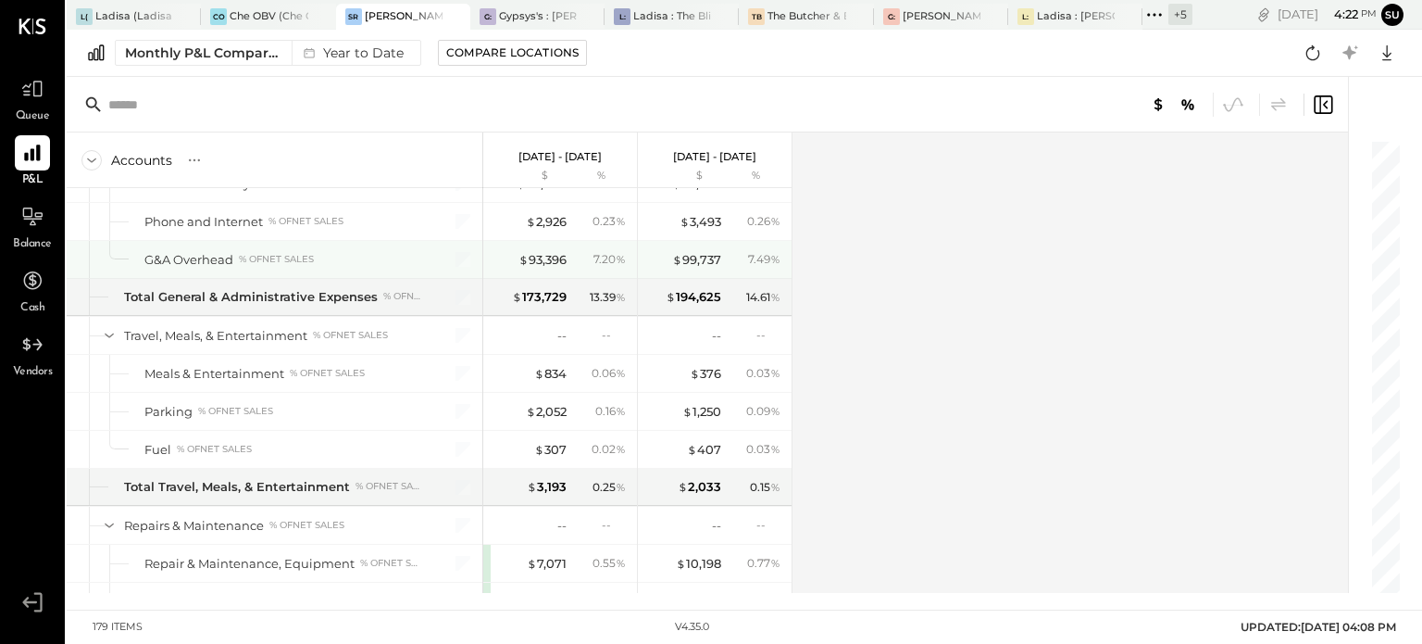
scroll to position [4571, 0]
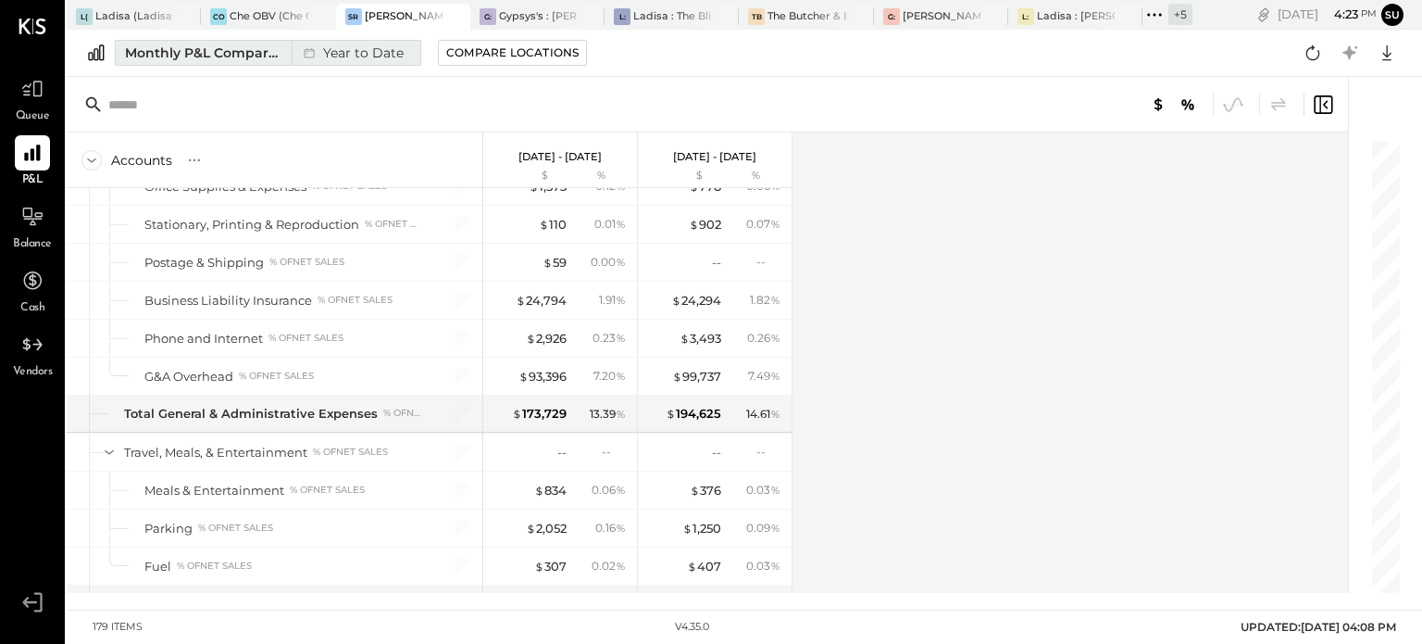
click at [321, 47] on div "Year to Date" at bounding box center [351, 53] width 119 height 24
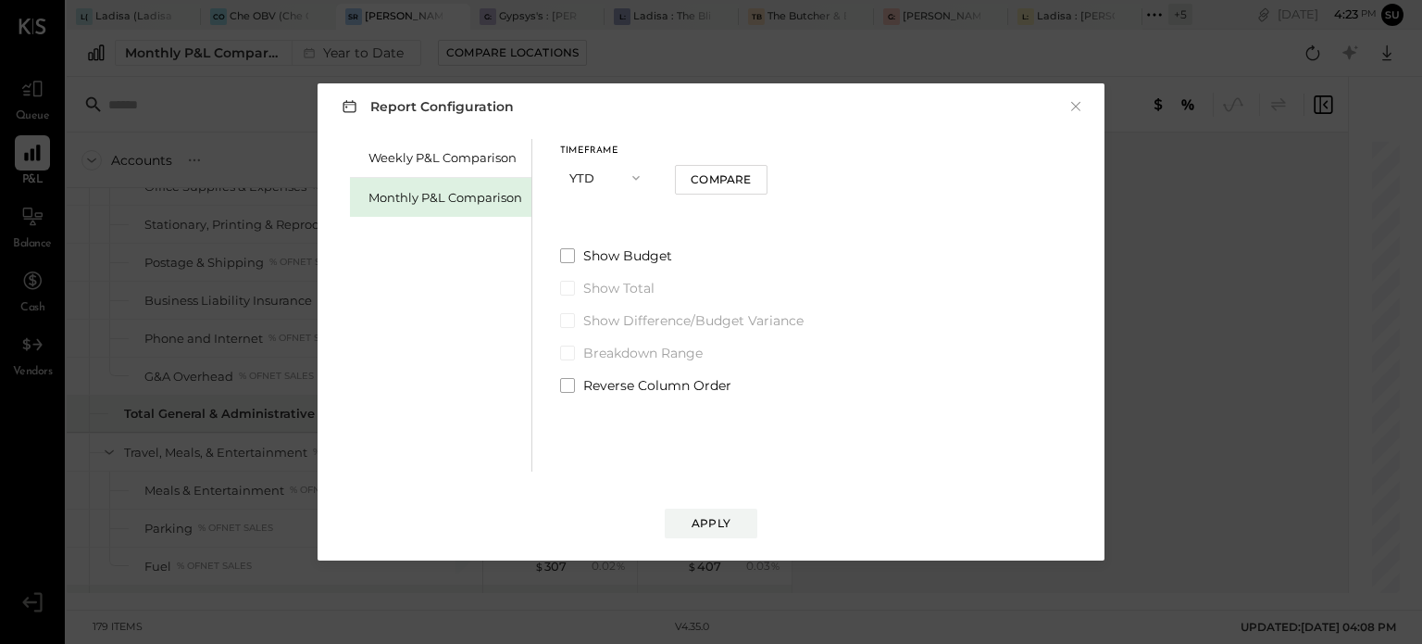
click at [635, 177] on icon "button" at bounding box center [636, 177] width 15 height 15
click at [589, 272] on span "Year" at bounding box center [587, 276] width 25 height 12
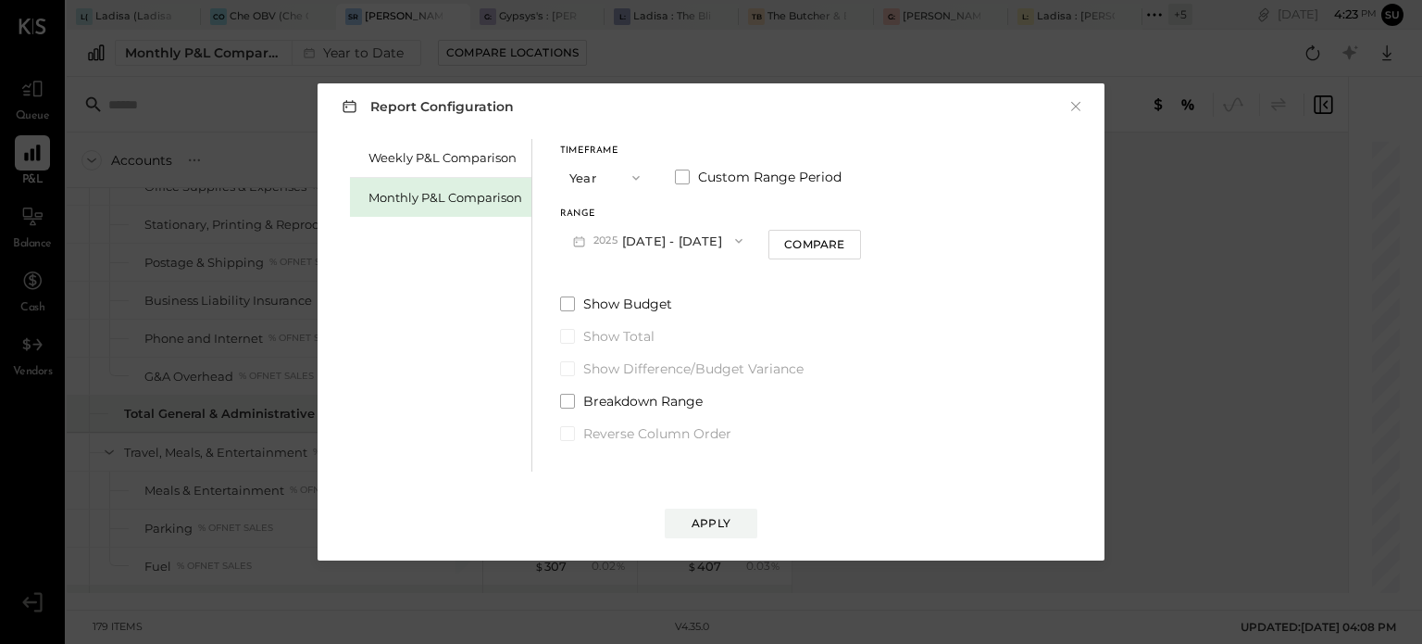
click at [746, 242] on icon "button" at bounding box center [739, 240] width 15 height 15
click at [746, 269] on div "[DATE] - [DATE]" at bounding box center [666, 282] width 211 height 39
click at [817, 241] on div "Compare" at bounding box center [815, 244] width 60 height 16
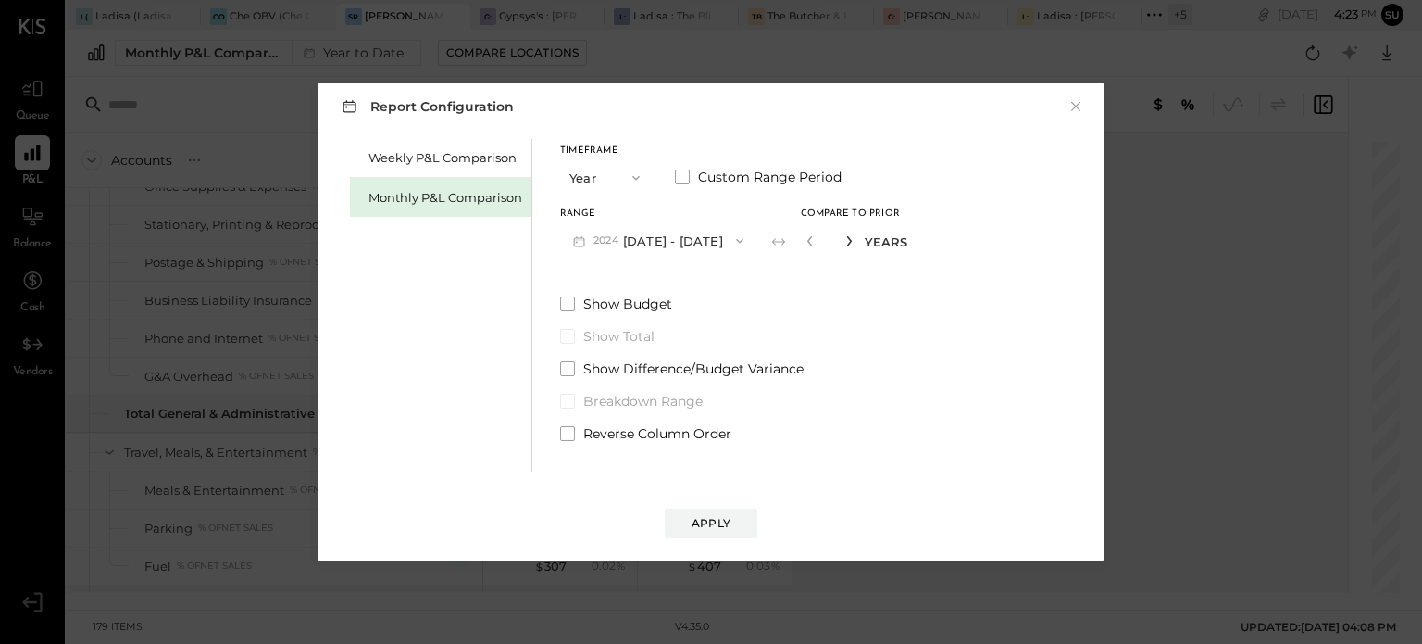
click at [855, 240] on icon "button" at bounding box center [849, 240] width 11 height 11
type input "*"
click at [720, 518] on div "Apply" at bounding box center [711, 523] width 39 height 16
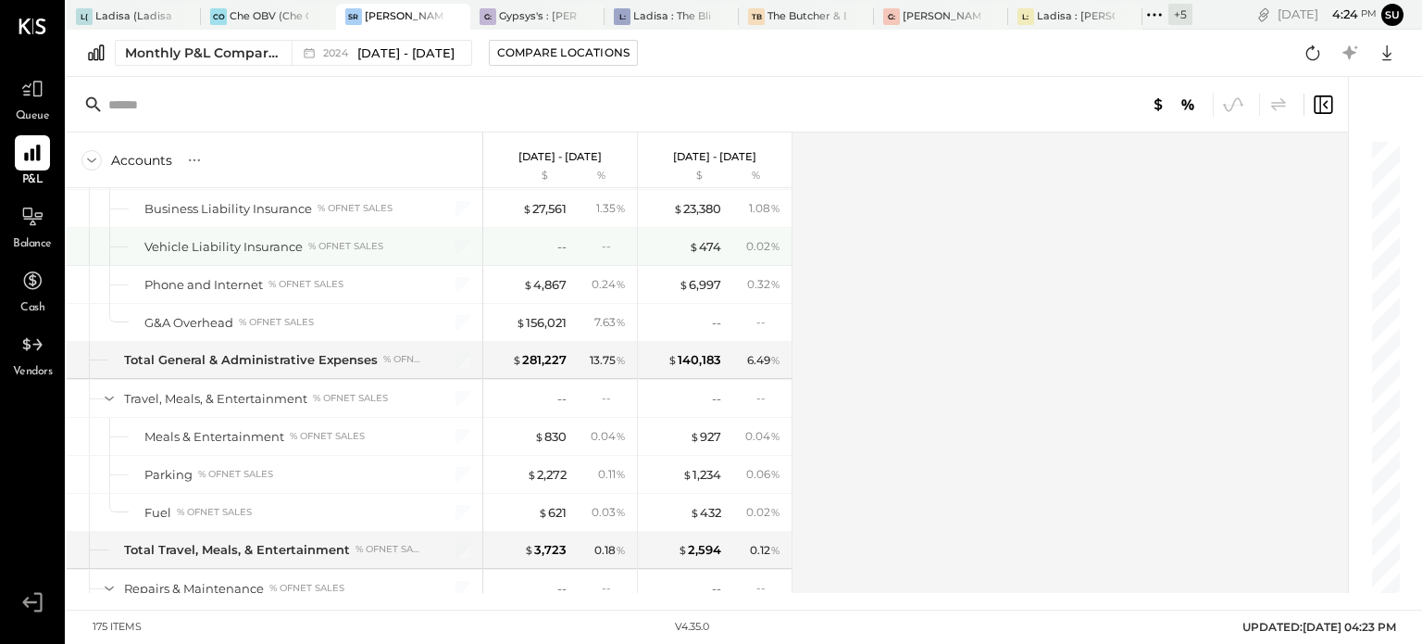
scroll to position [4509, 0]
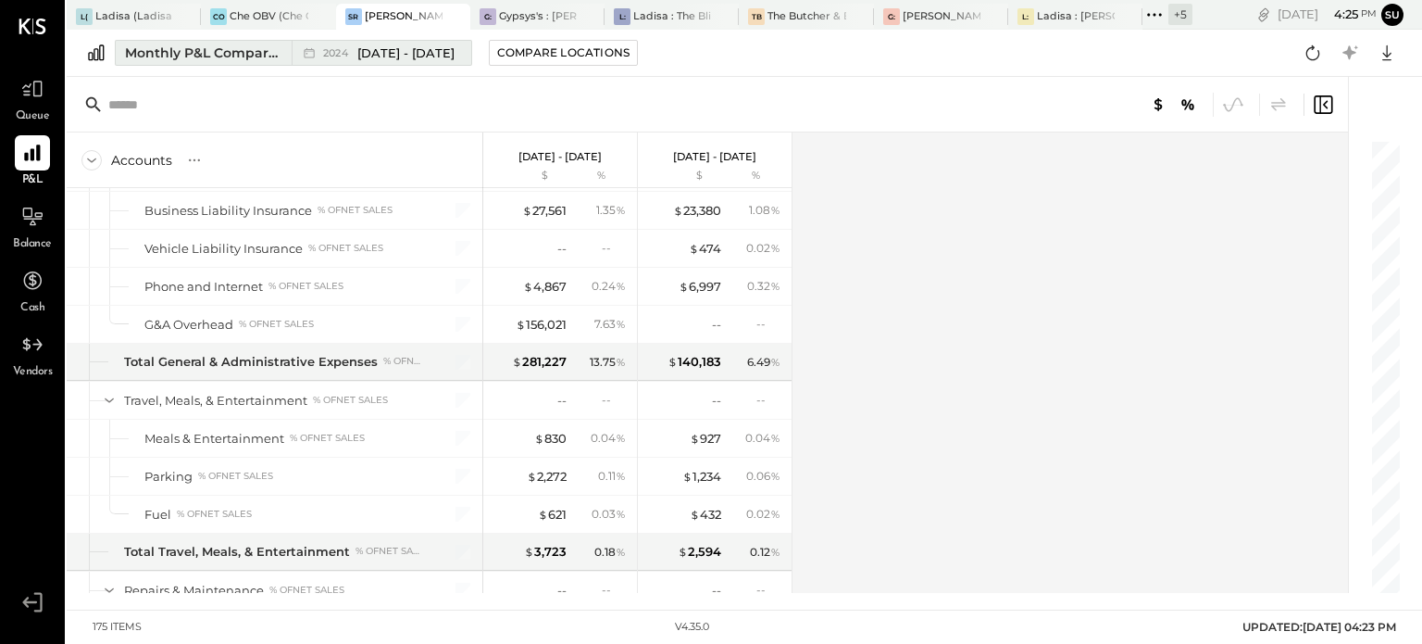
click at [235, 50] on div "Monthly P&L Comparison" at bounding box center [203, 53] width 156 height 19
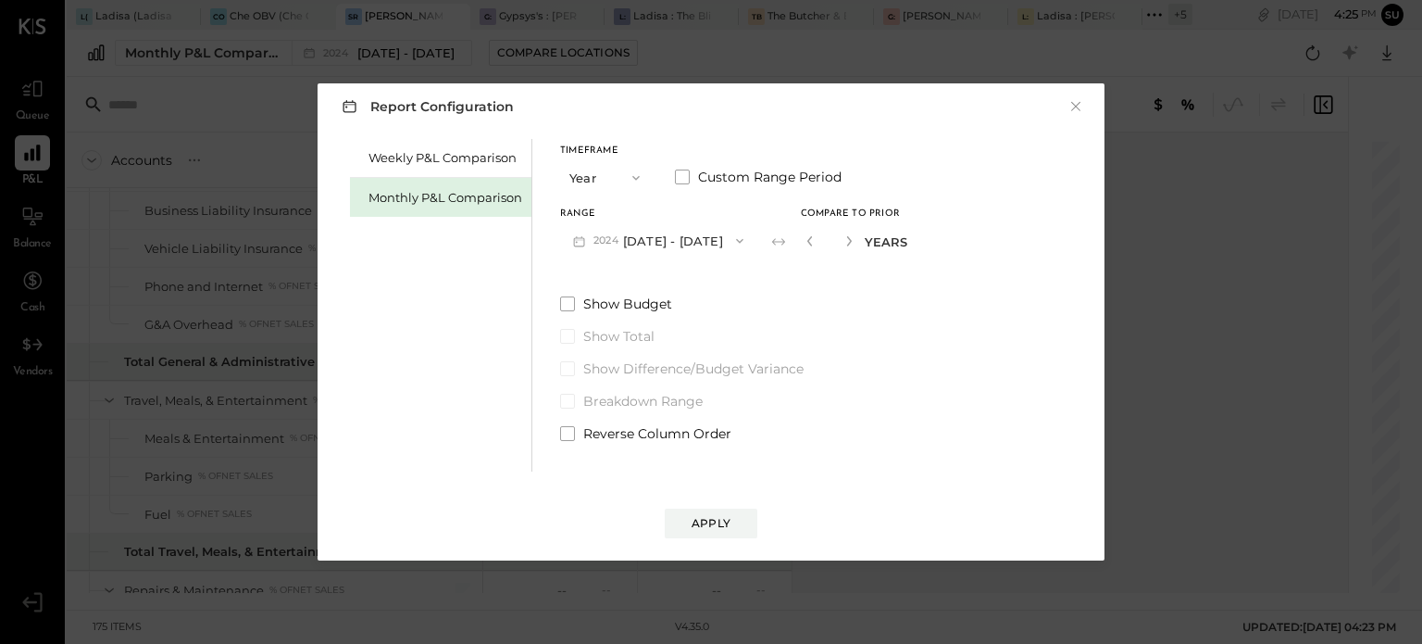
click at [642, 177] on icon "button" at bounding box center [636, 177] width 15 height 15
click at [608, 235] on div "YTD" at bounding box center [606, 243] width 91 height 33
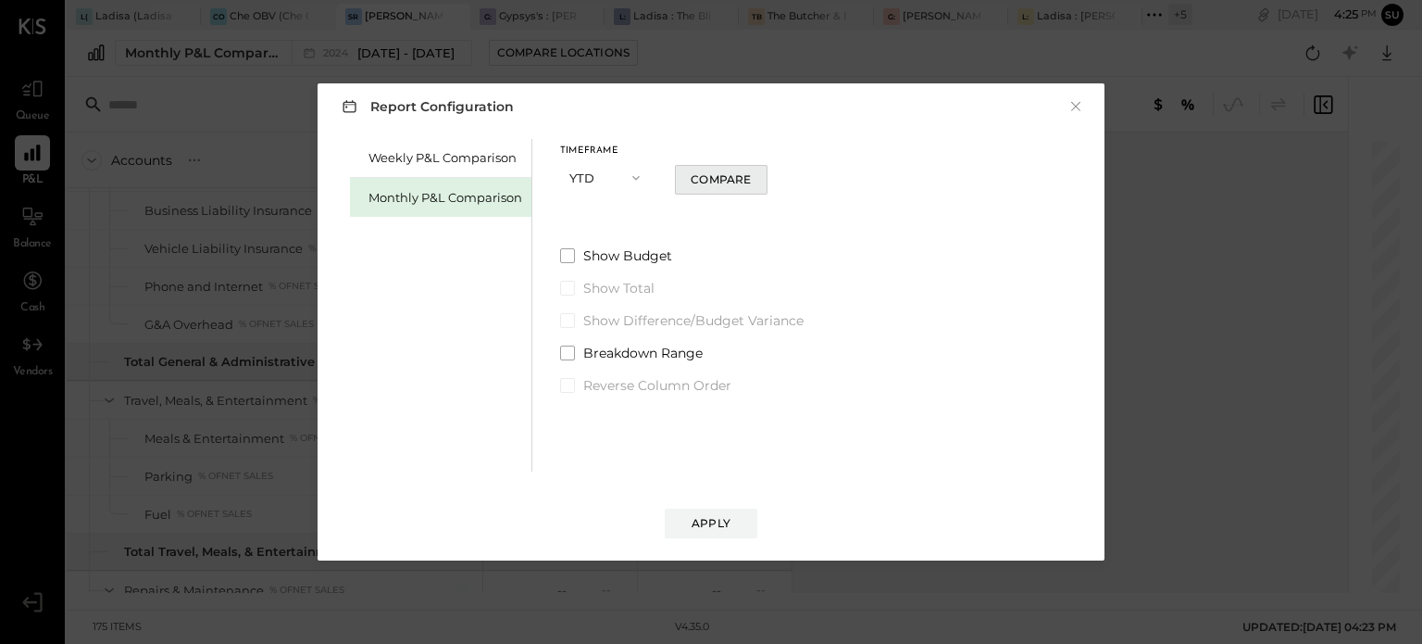
click at [719, 174] on div "Compare" at bounding box center [721, 179] width 60 height 16
click at [741, 180] on icon "button" at bounding box center [745, 177] width 11 height 11
type input "*"
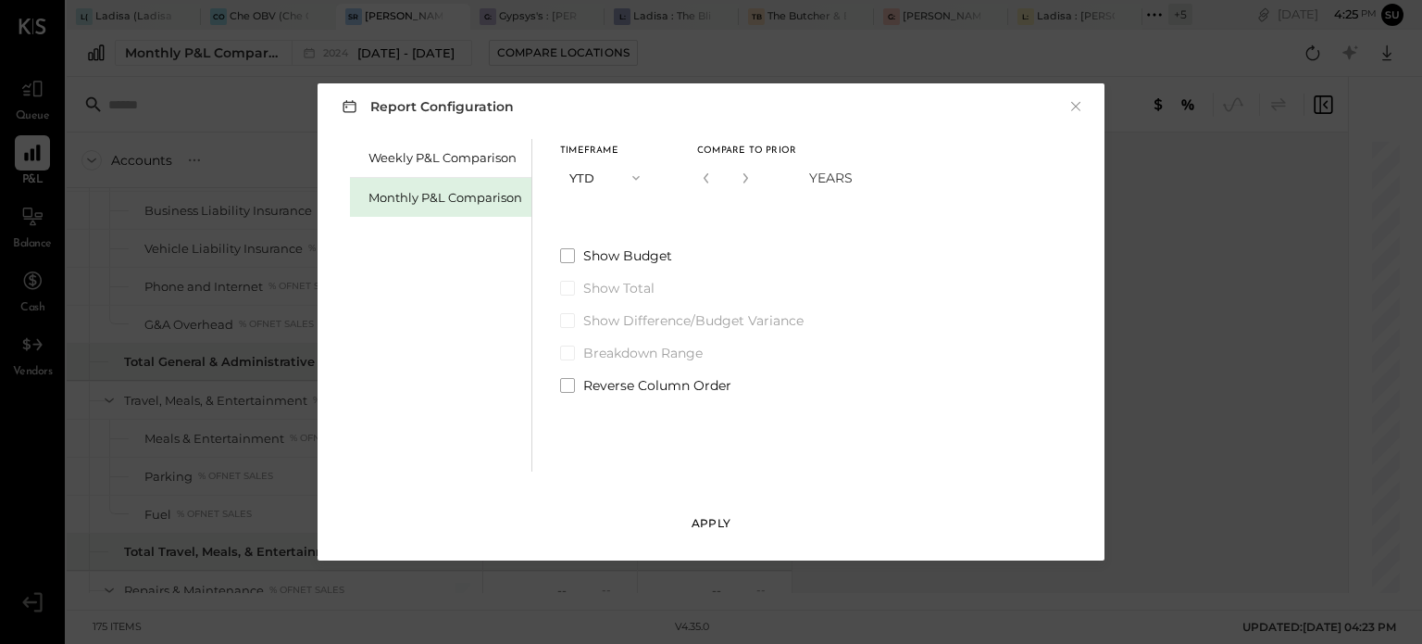
click at [699, 516] on div "Apply" at bounding box center [711, 523] width 39 height 16
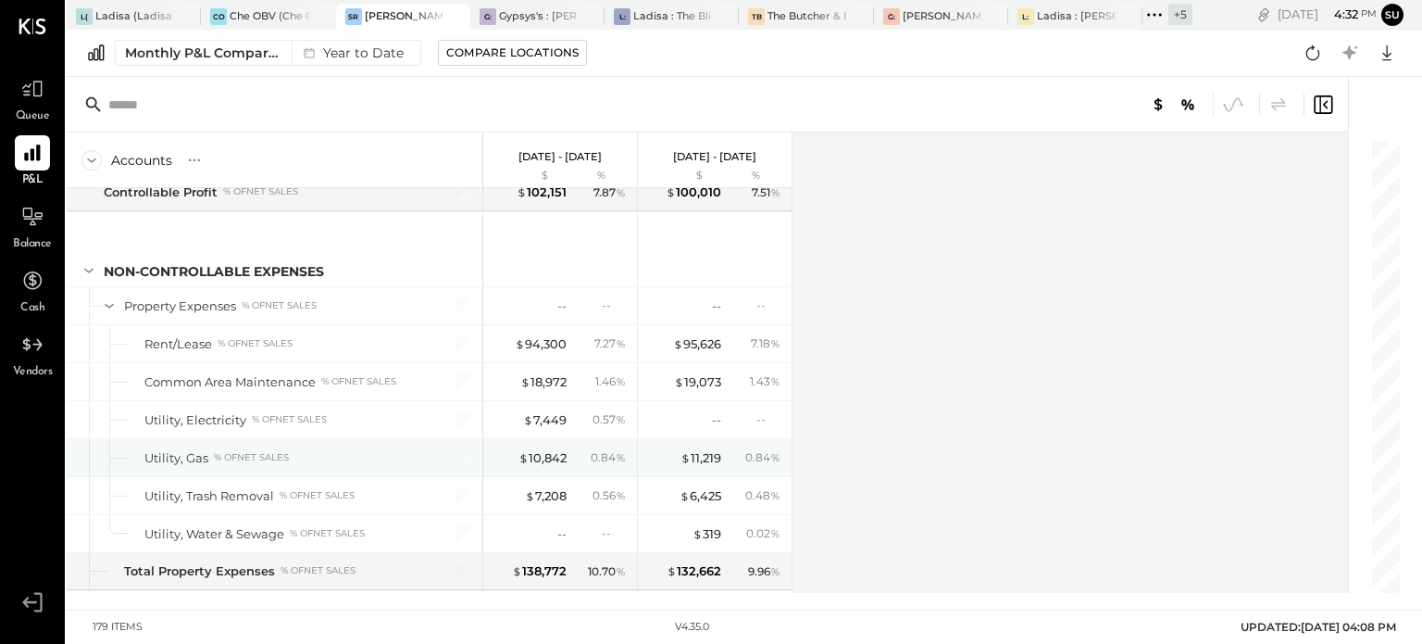
scroll to position [5286, 0]
